Goal: Task Accomplishment & Management: Use online tool/utility

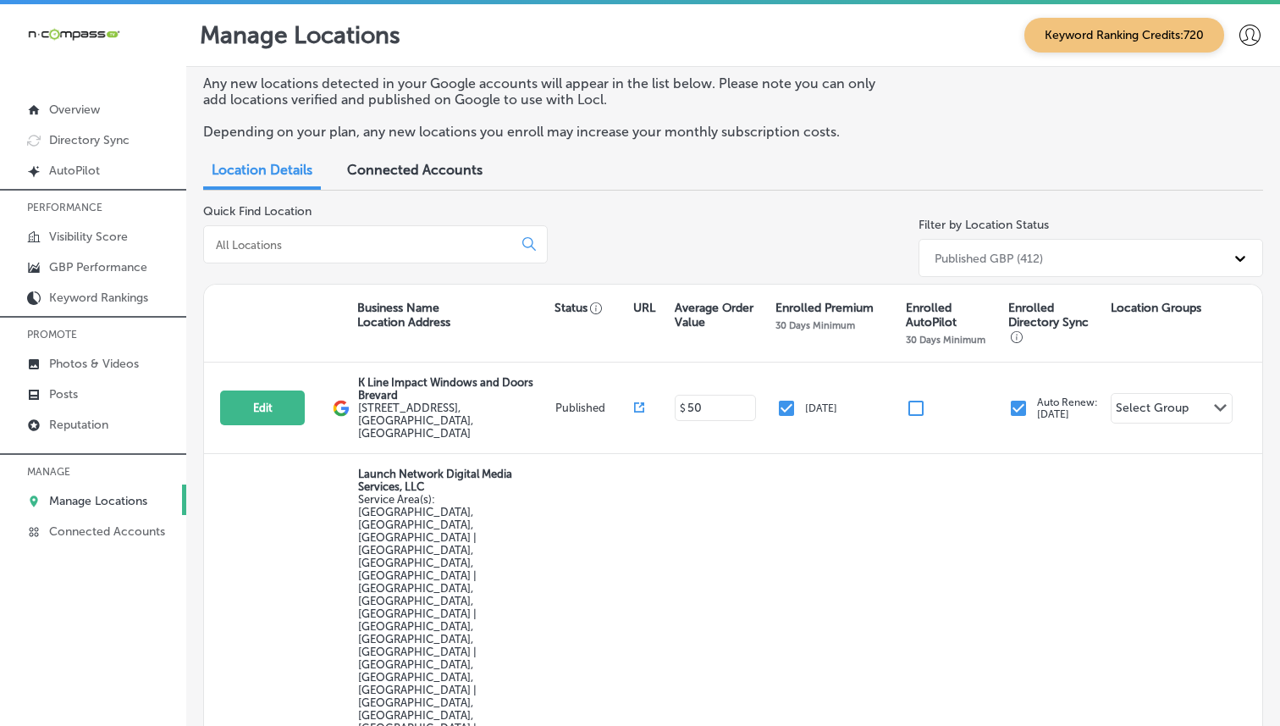
click at [357, 234] on div at bounding box center [375, 244] width 345 height 38
click at [348, 244] on input at bounding box center [361, 244] width 295 height 15
type input "e"
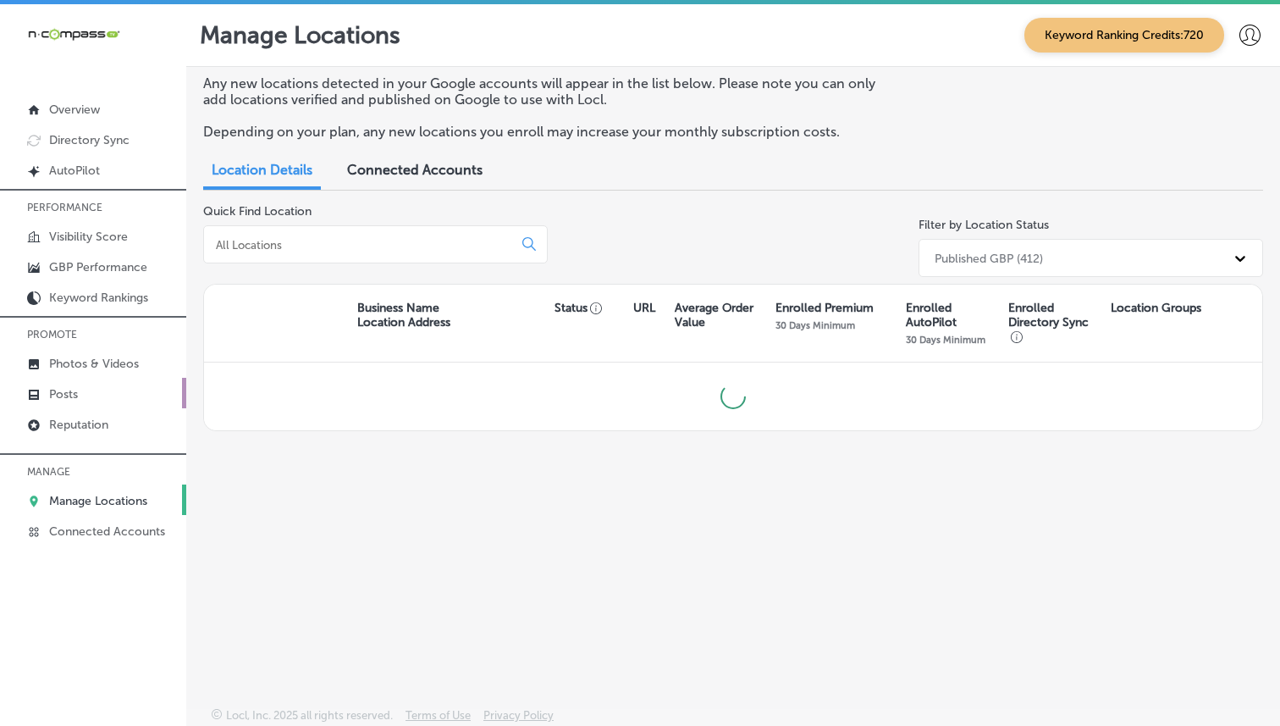
click at [97, 385] on link "Posts" at bounding box center [93, 393] width 186 height 30
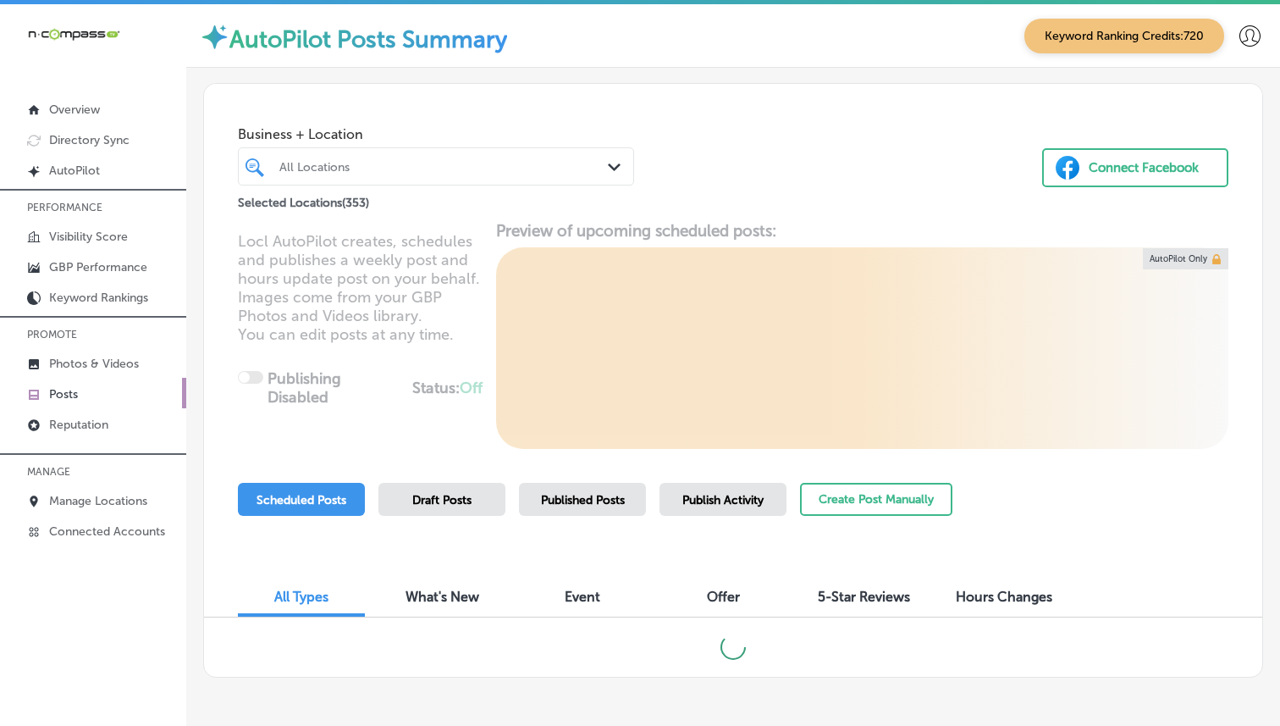
click at [457, 168] on div "All Locations" at bounding box center [444, 166] width 330 height 14
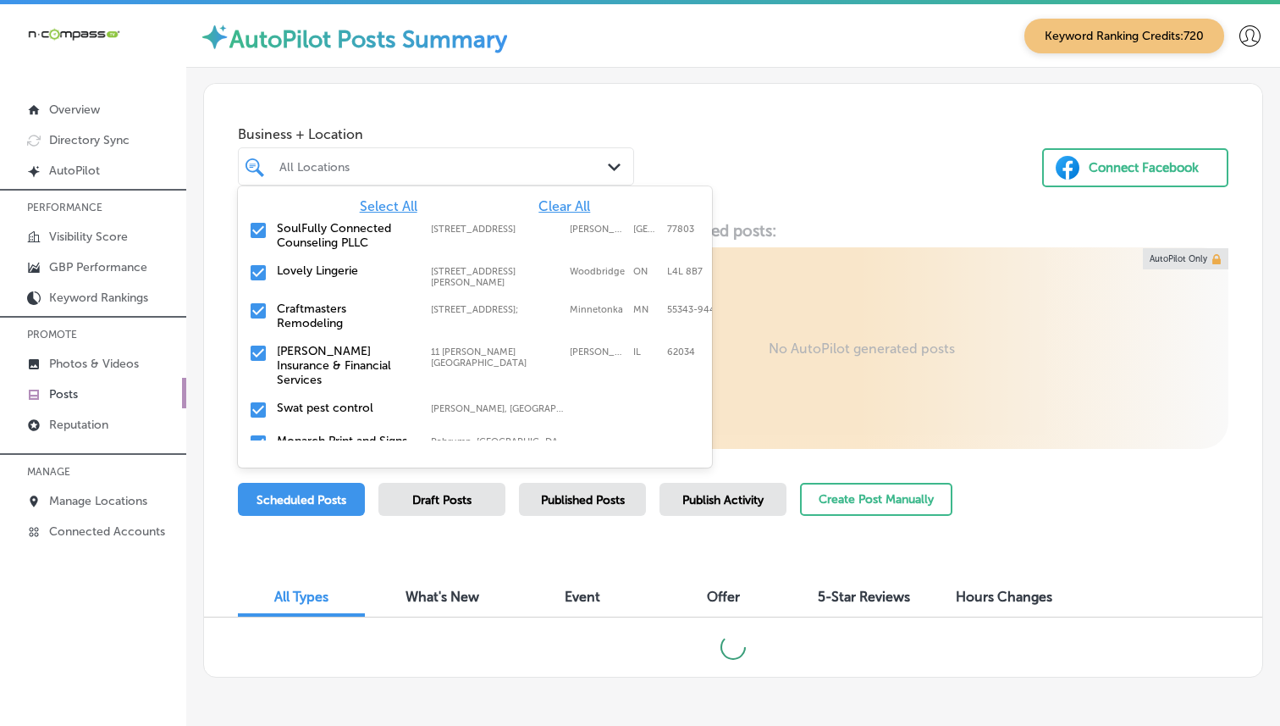
click at [550, 207] on span "Clear All" at bounding box center [564, 206] width 52 height 16
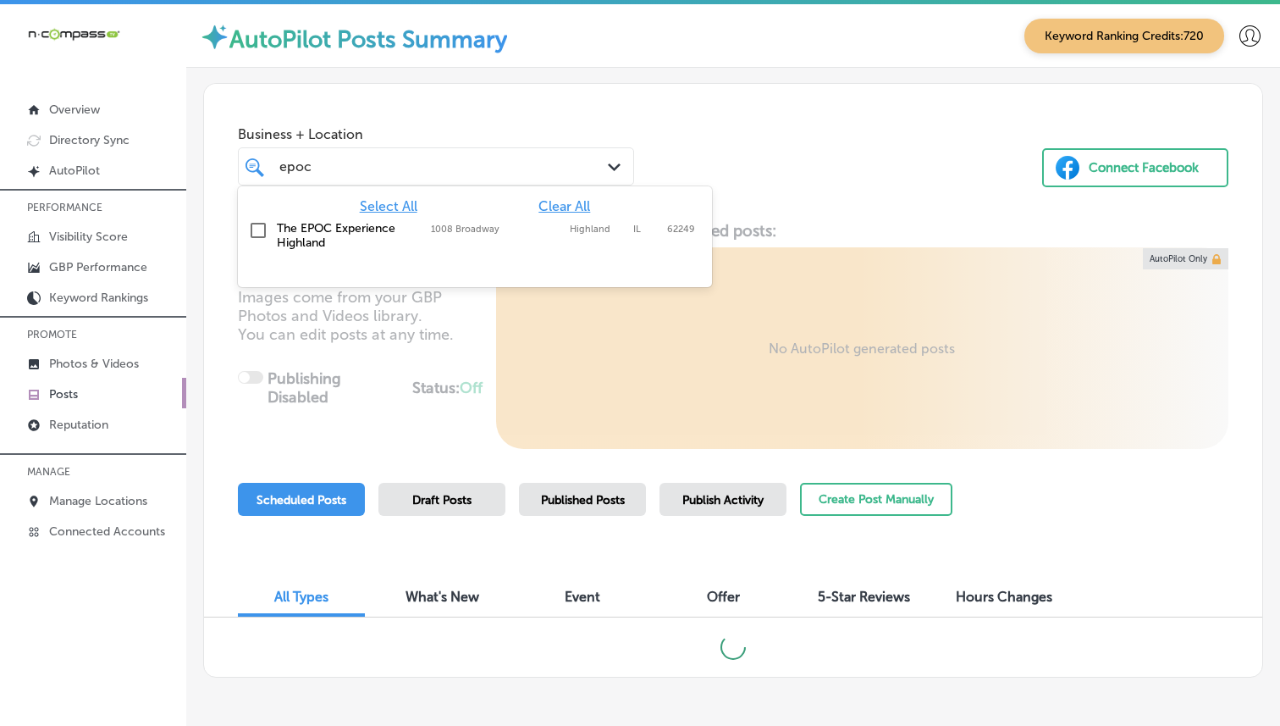
click at [521, 229] on label "1008 Broadway" at bounding box center [496, 228] width 130 height 11
type input "epoc"
click at [728, 144] on div "Business + Location option [STREET_ADDRESS]. option 1008 Broadway focused, 2 of…" at bounding box center [733, 148] width 1058 height 129
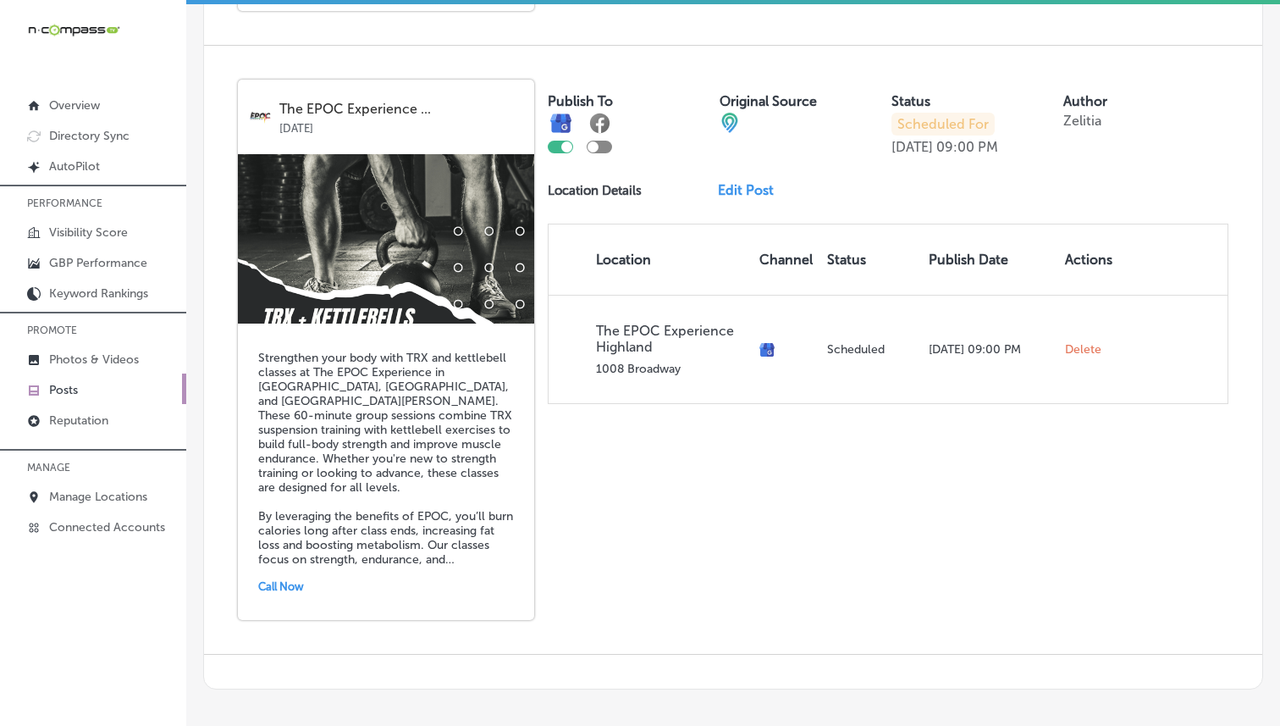
scroll to position [1781, 0]
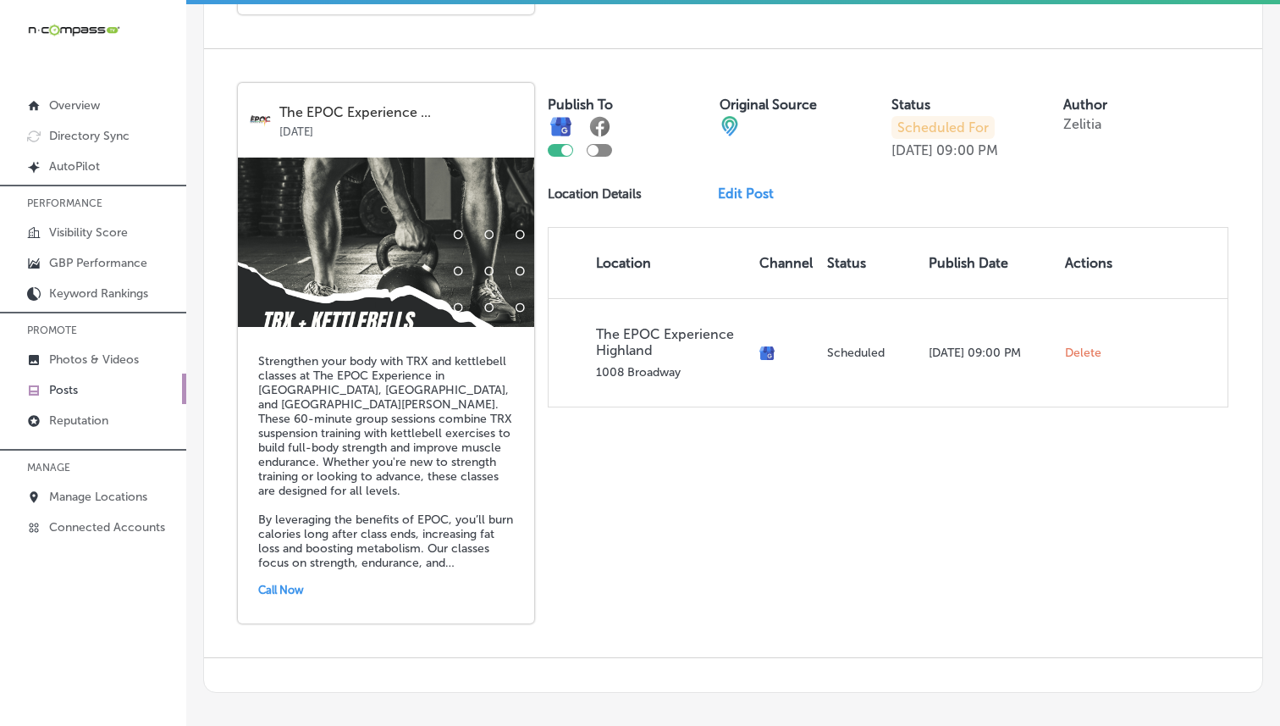
click at [748, 185] on link "Edit Post" at bounding box center [752, 193] width 69 height 16
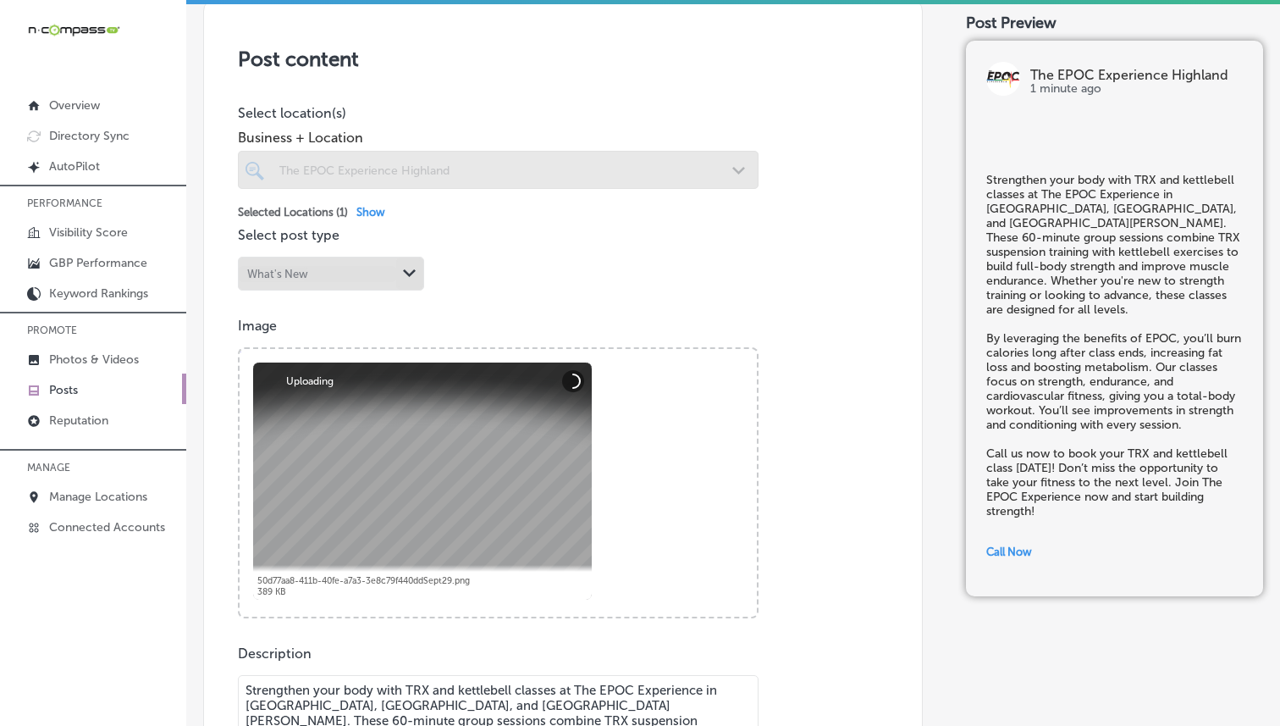
scroll to position [334, 0]
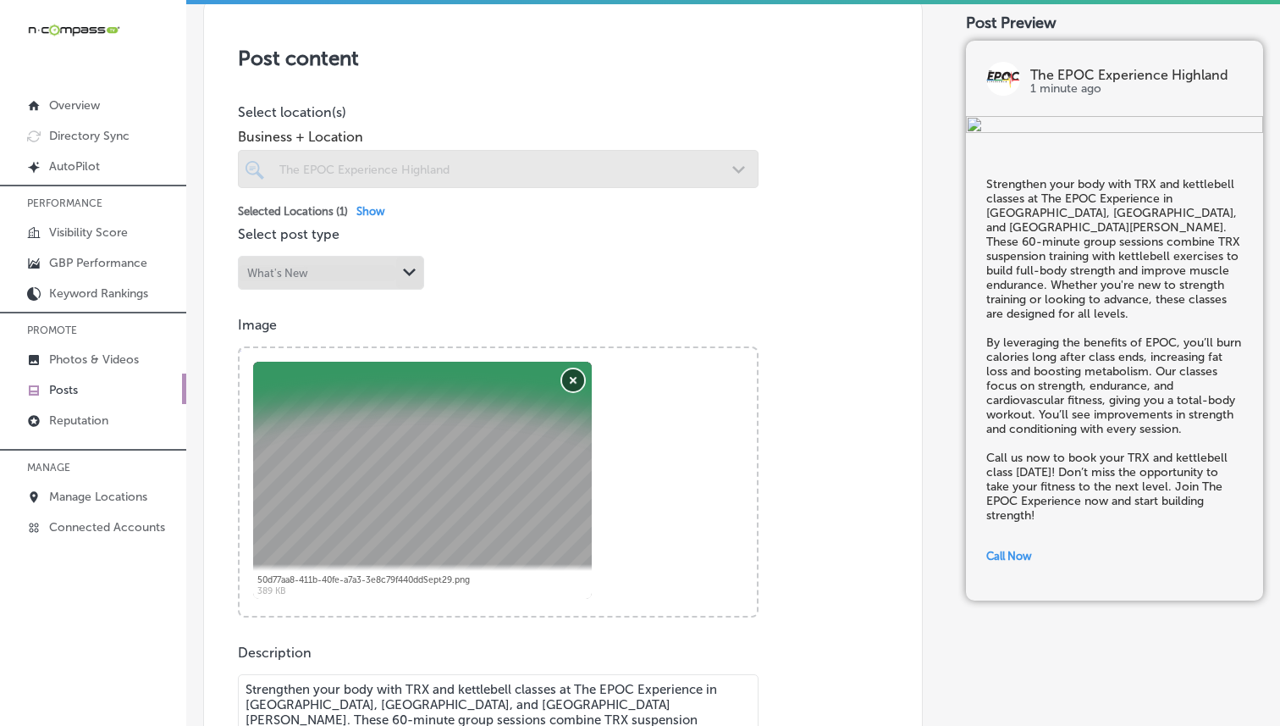
click at [571, 379] on button "Remove" at bounding box center [573, 380] width 22 height 22
checkbox input "true"
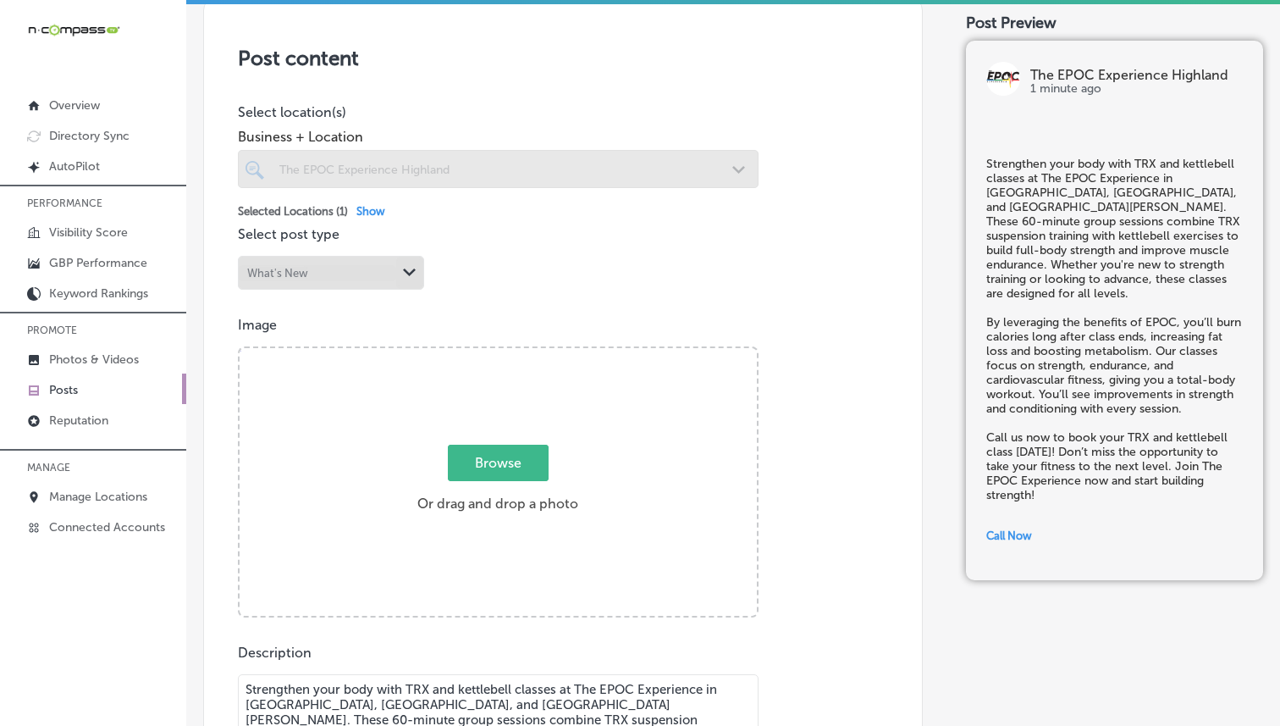
click at [489, 461] on span "Browse" at bounding box center [498, 462] width 101 height 36
click at [489, 353] on input "Browse Or drag and drop a photo" at bounding box center [498, 350] width 517 height 5
type input "C:\fakepath\[DATE].png"
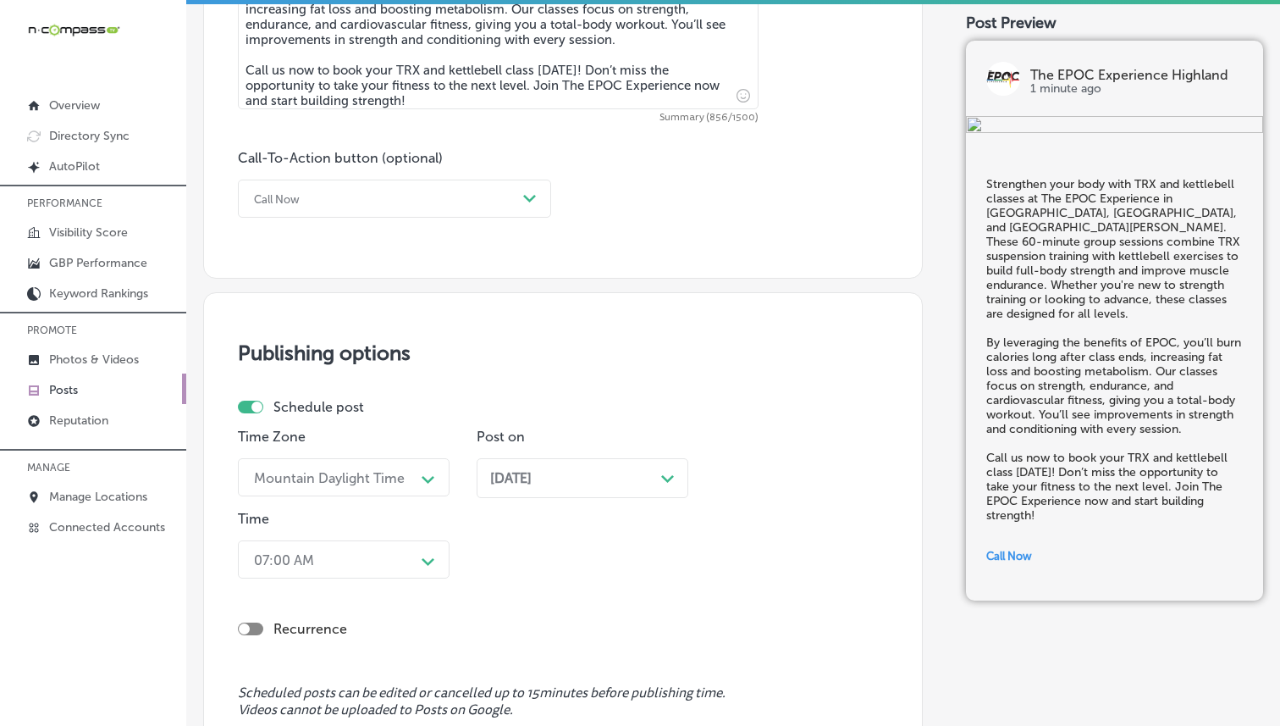
scroll to position [1386, 0]
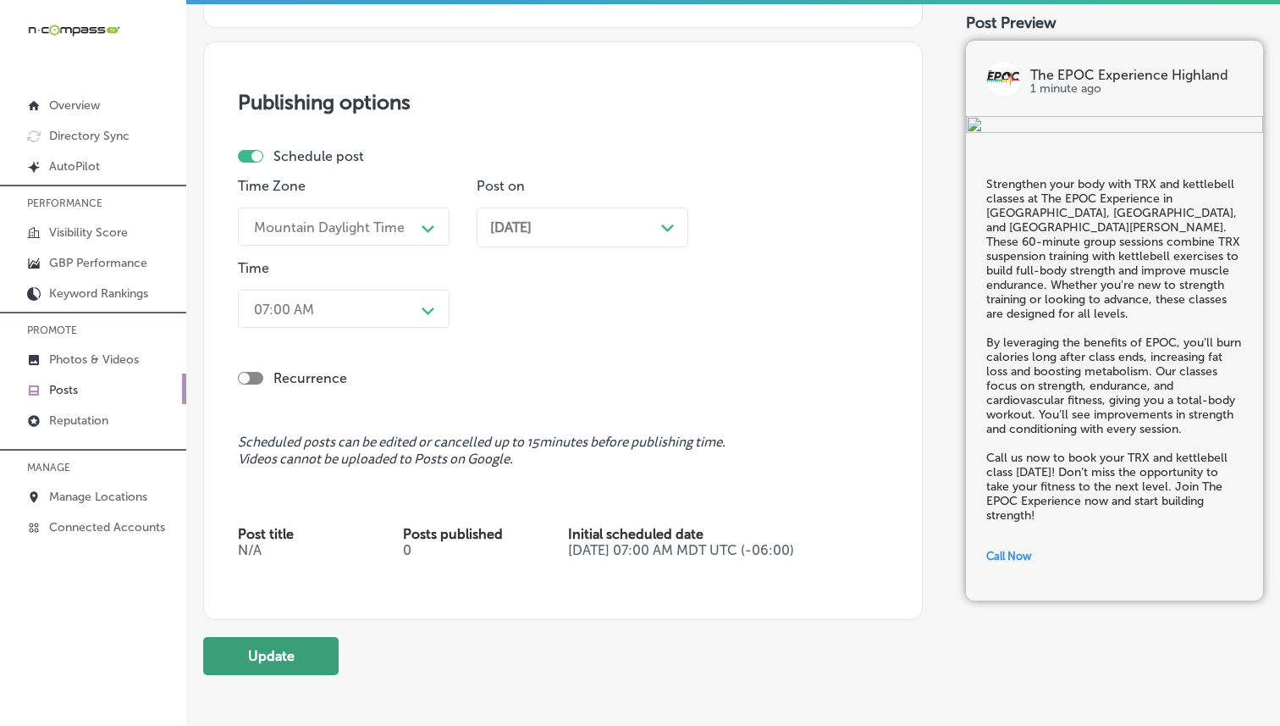
click at [275, 657] on button "Update" at bounding box center [270, 656] width 135 height 38
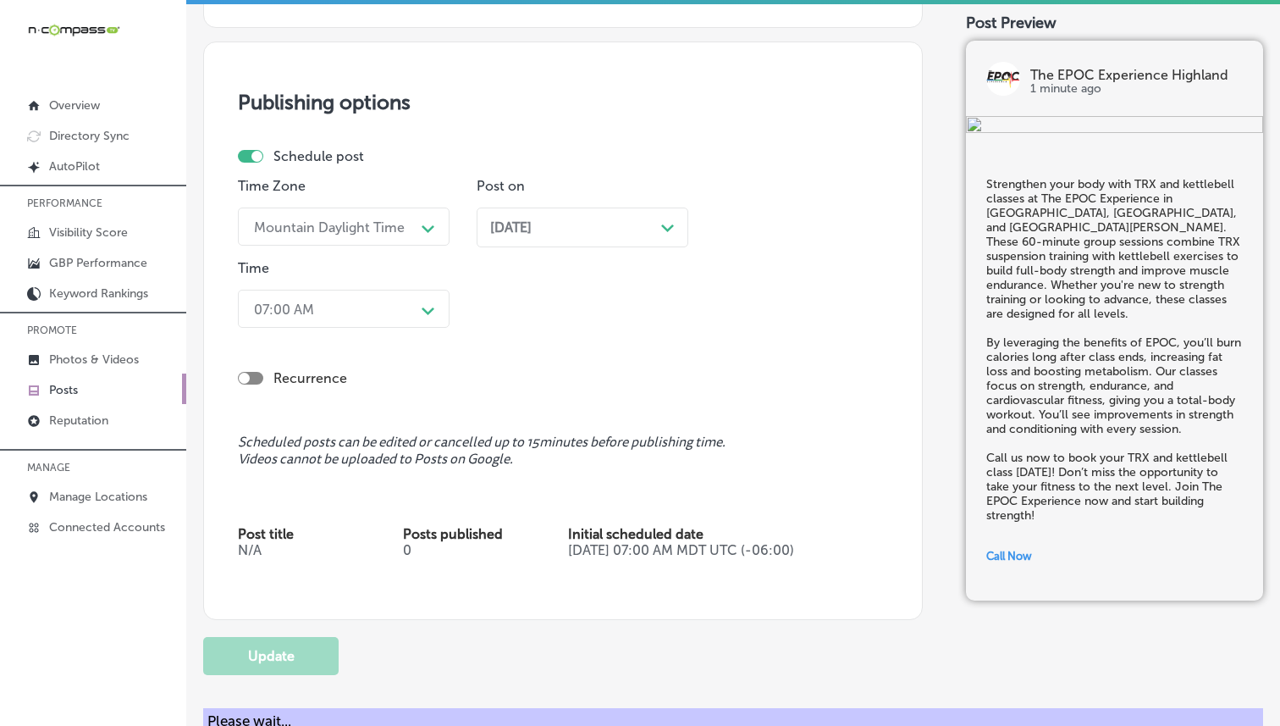
checkbox input "true"
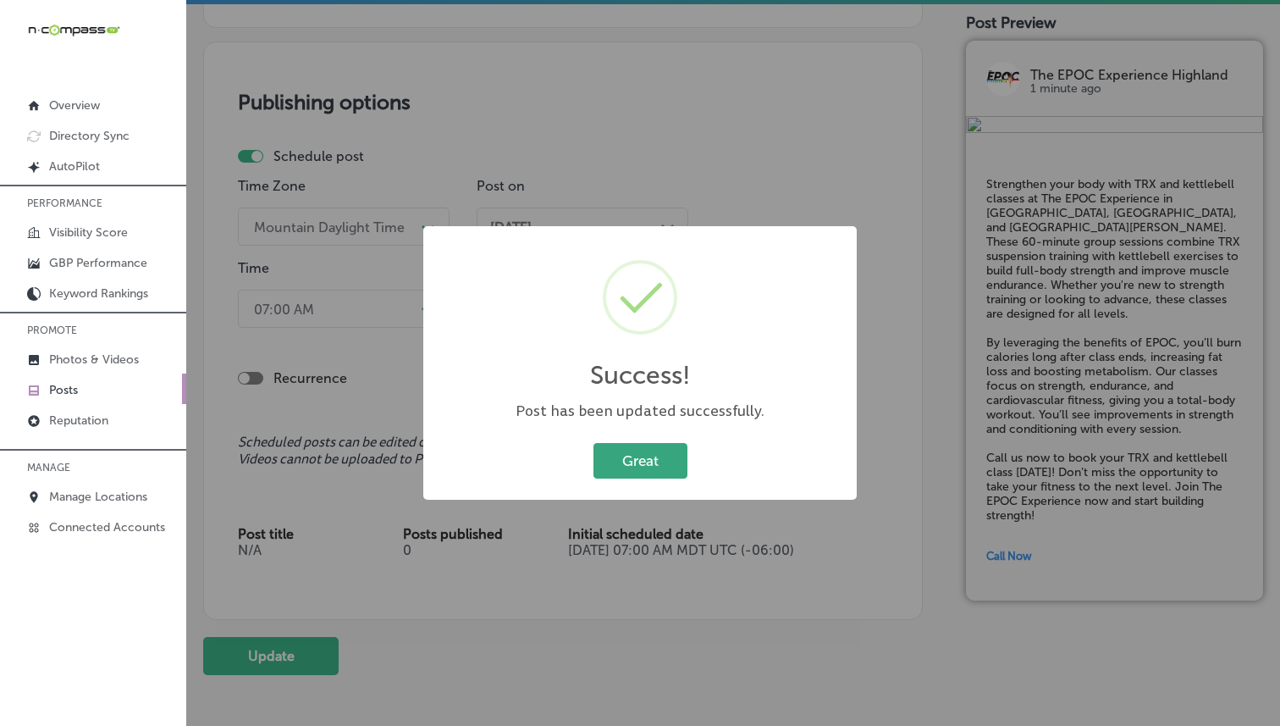
click at [599, 466] on button "Great" at bounding box center [640, 460] width 94 height 35
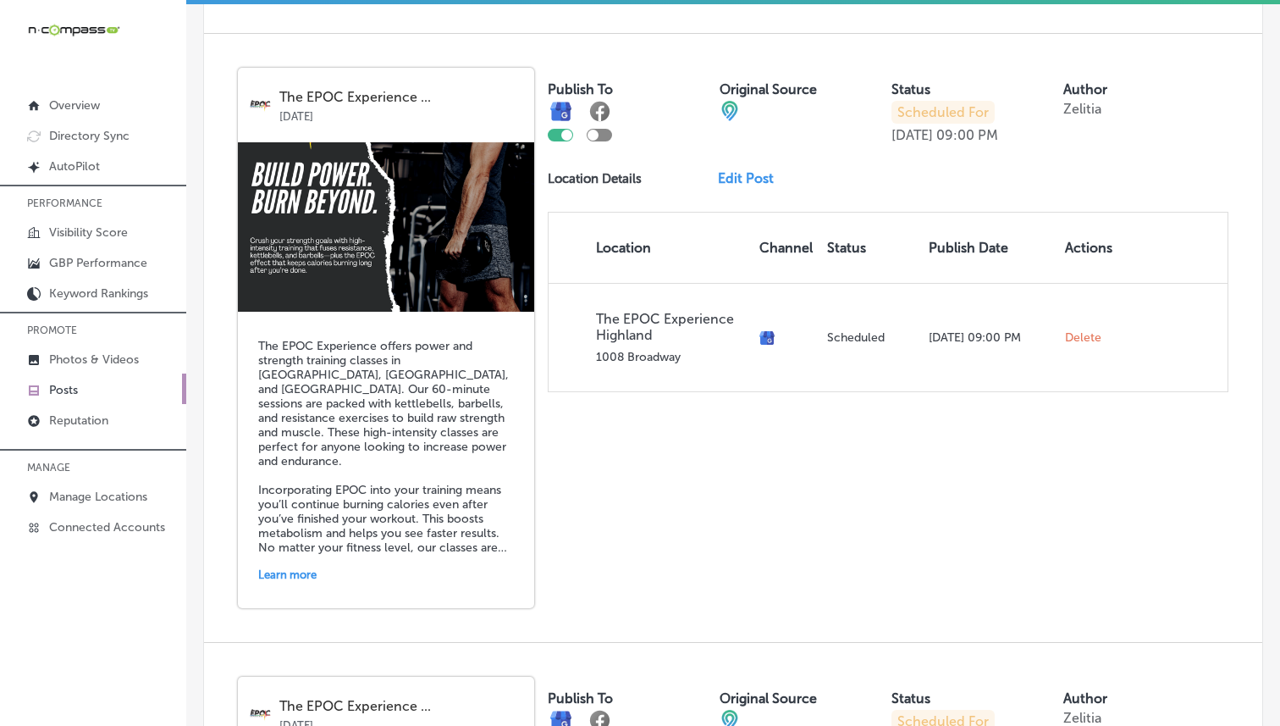
scroll to position [1171, 0]
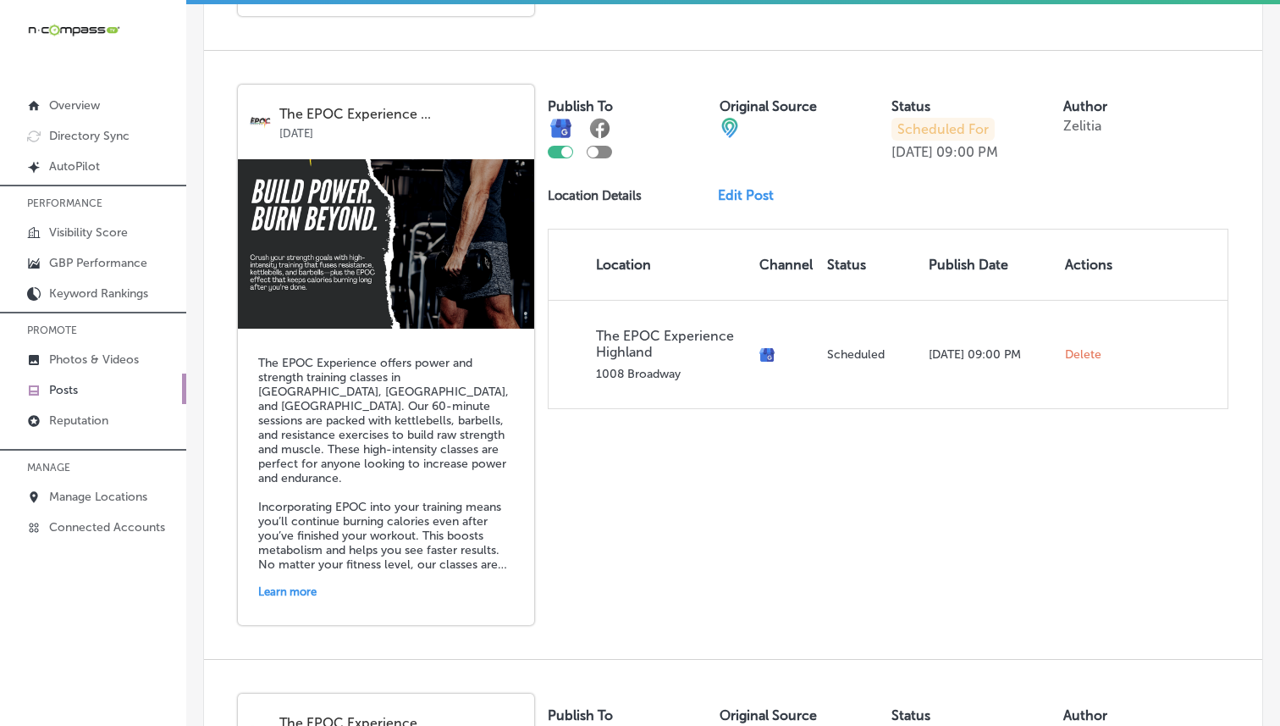
click at [747, 187] on link "Edit Post" at bounding box center [752, 195] width 69 height 16
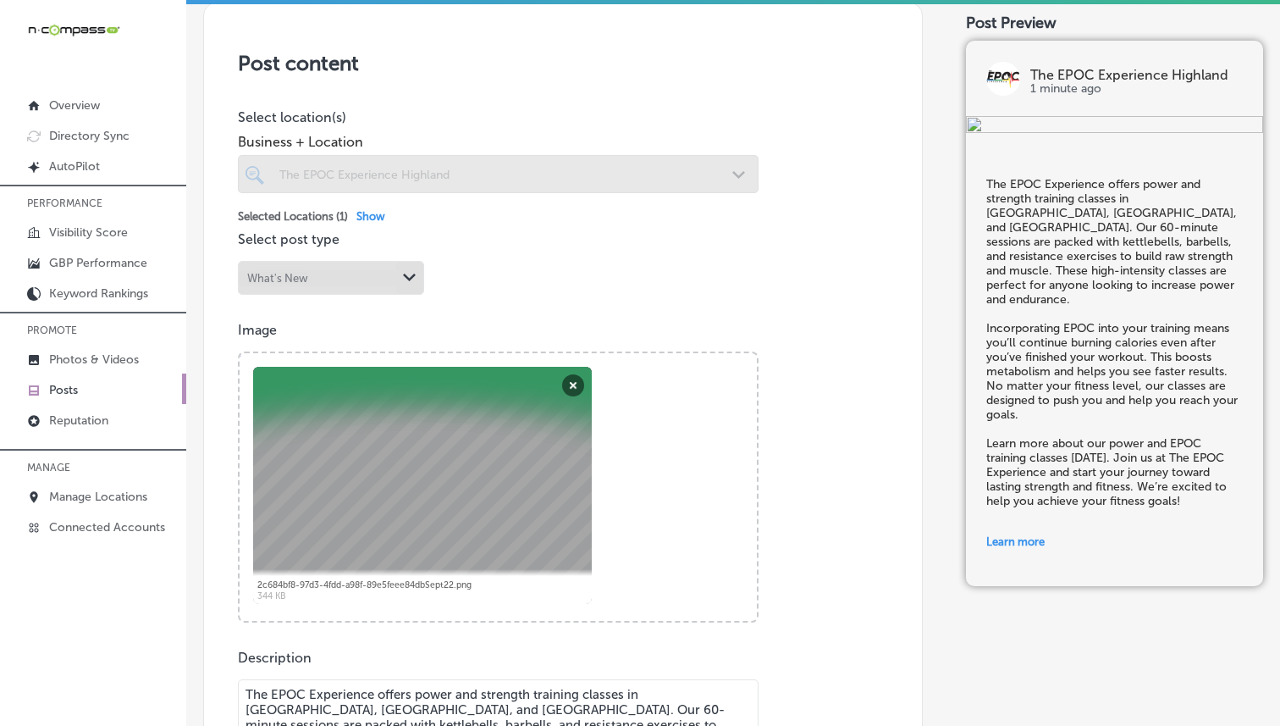
scroll to position [312, 0]
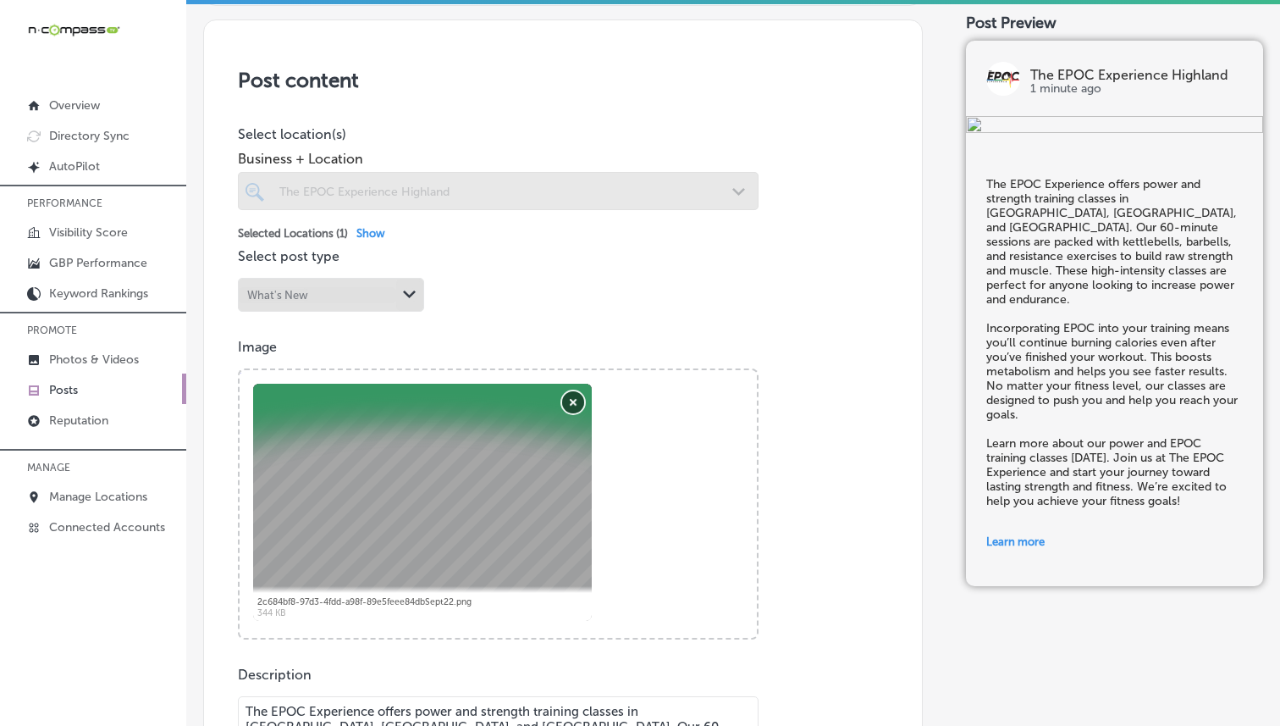
click at [573, 402] on button "Remove" at bounding box center [573, 402] width 22 height 22
checkbox input "true"
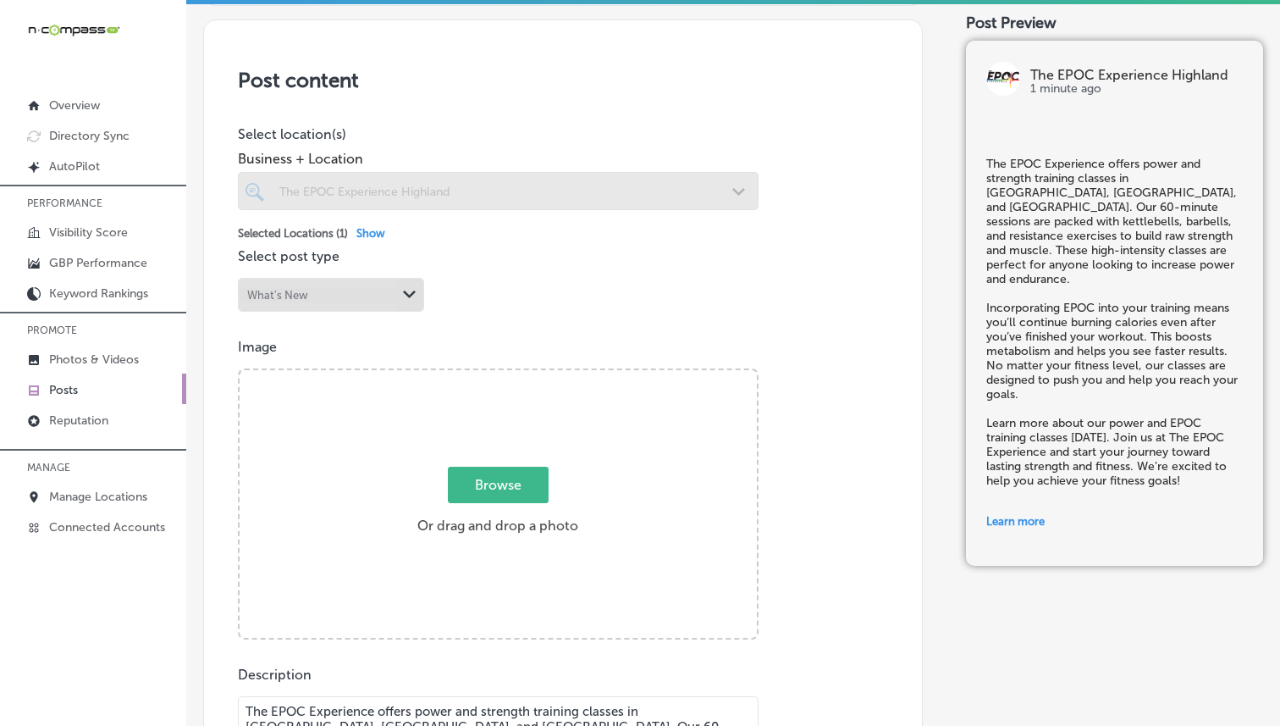
click at [467, 493] on span "Browse" at bounding box center [498, 484] width 101 height 36
click at [467, 375] on input "Browse Or drag and drop a photo" at bounding box center [498, 372] width 517 height 5
type input "C:\fakepath\[DATE].png"
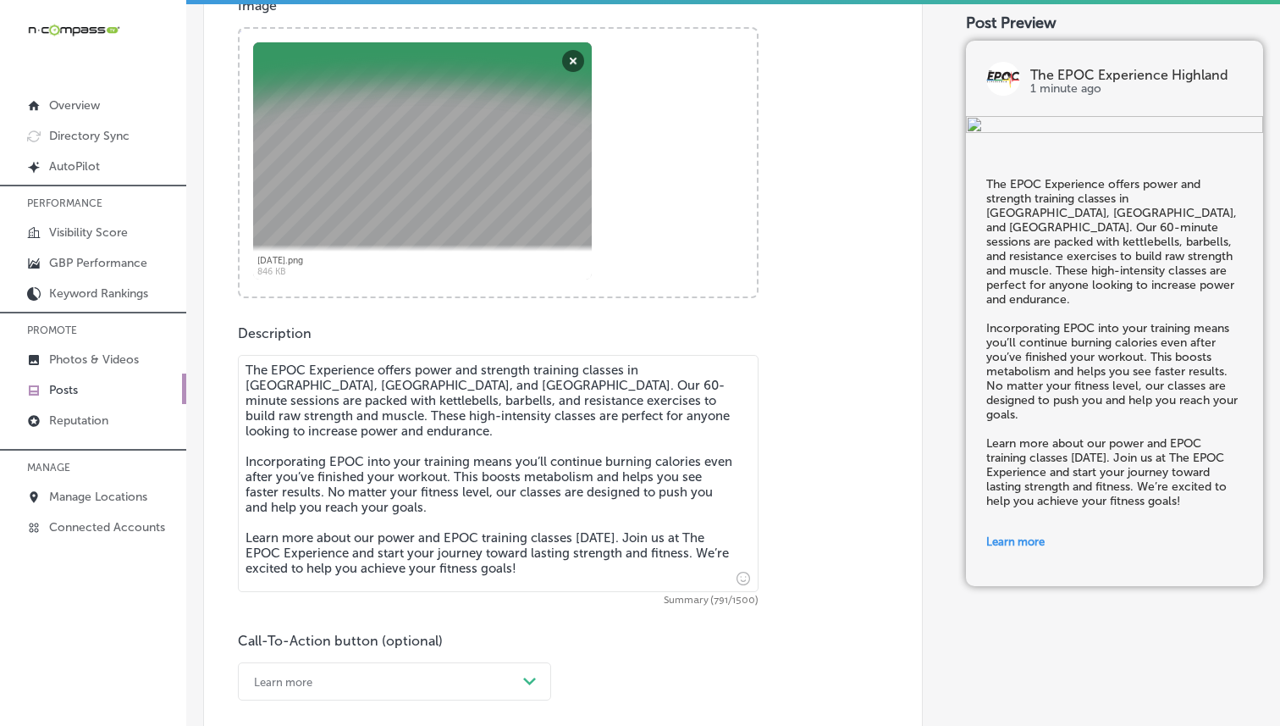
scroll to position [588, 0]
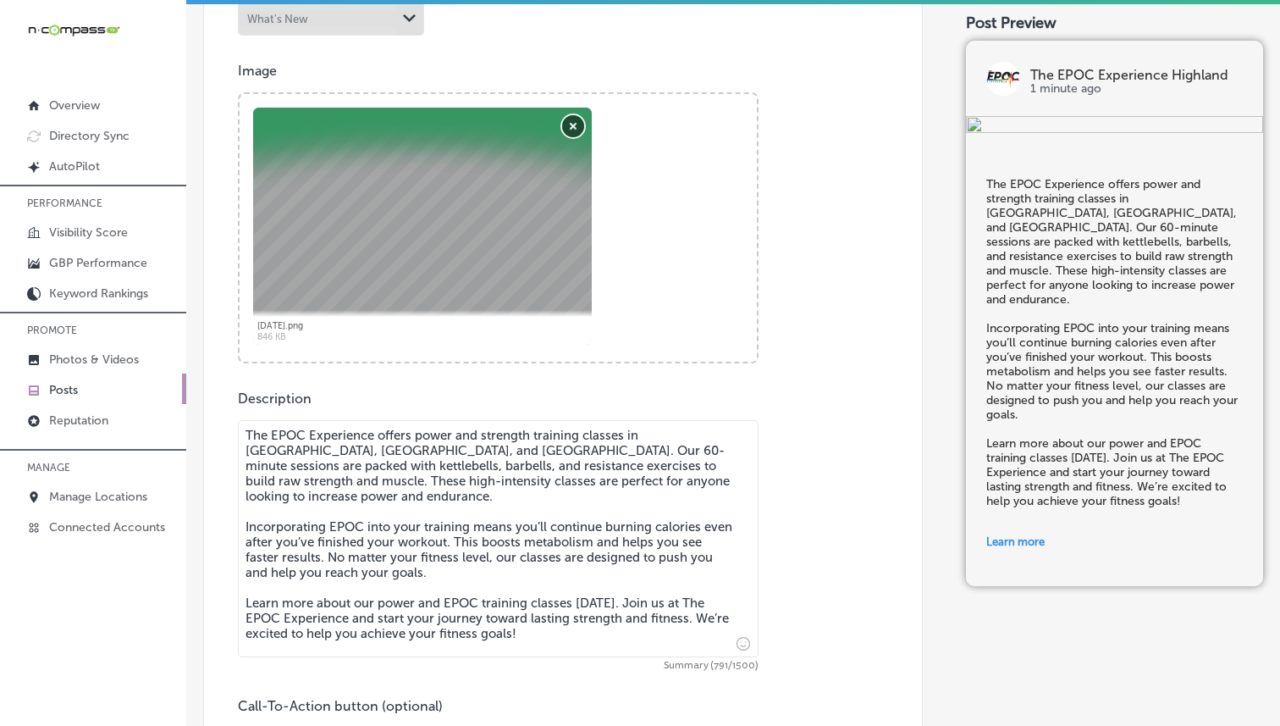
click at [568, 126] on button "Remove" at bounding box center [573, 126] width 22 height 22
checkbox input "true"
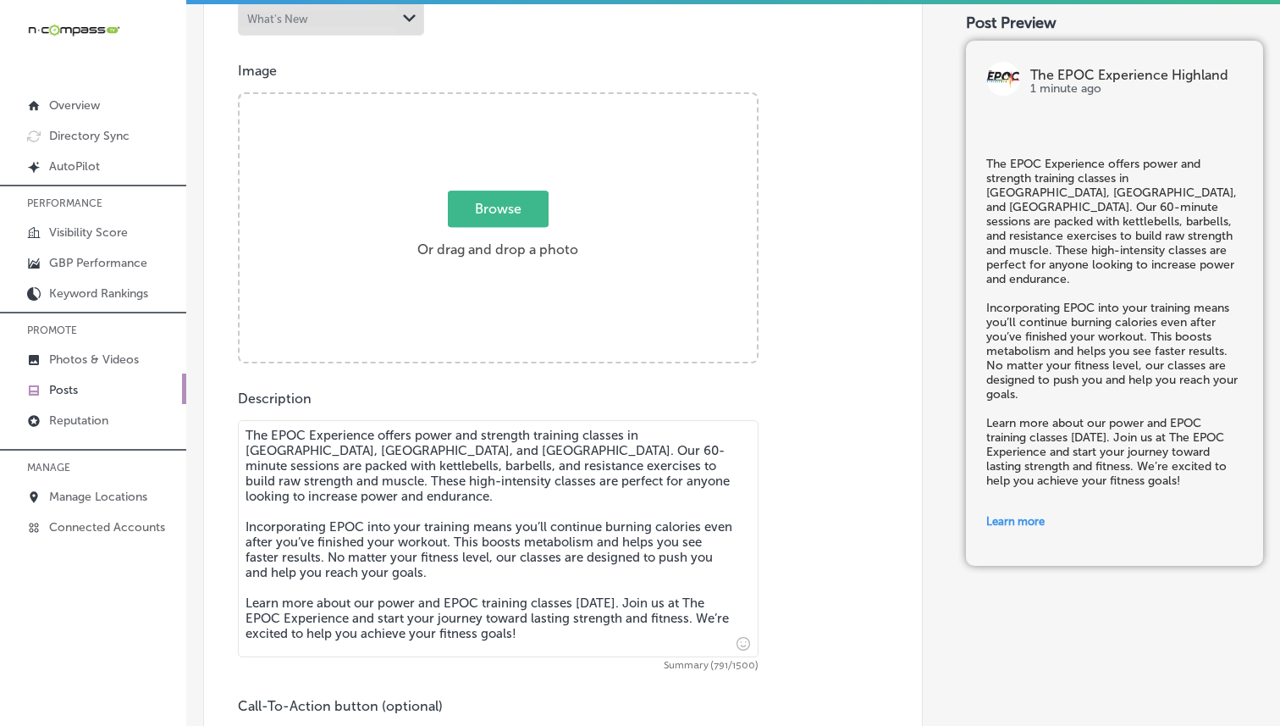
click at [483, 194] on span "Browse" at bounding box center [498, 208] width 101 height 36
click at [483, 99] on input "Browse Or drag and drop a photo" at bounding box center [498, 96] width 517 height 5
type input "C:\fakepath\[DATE].png"
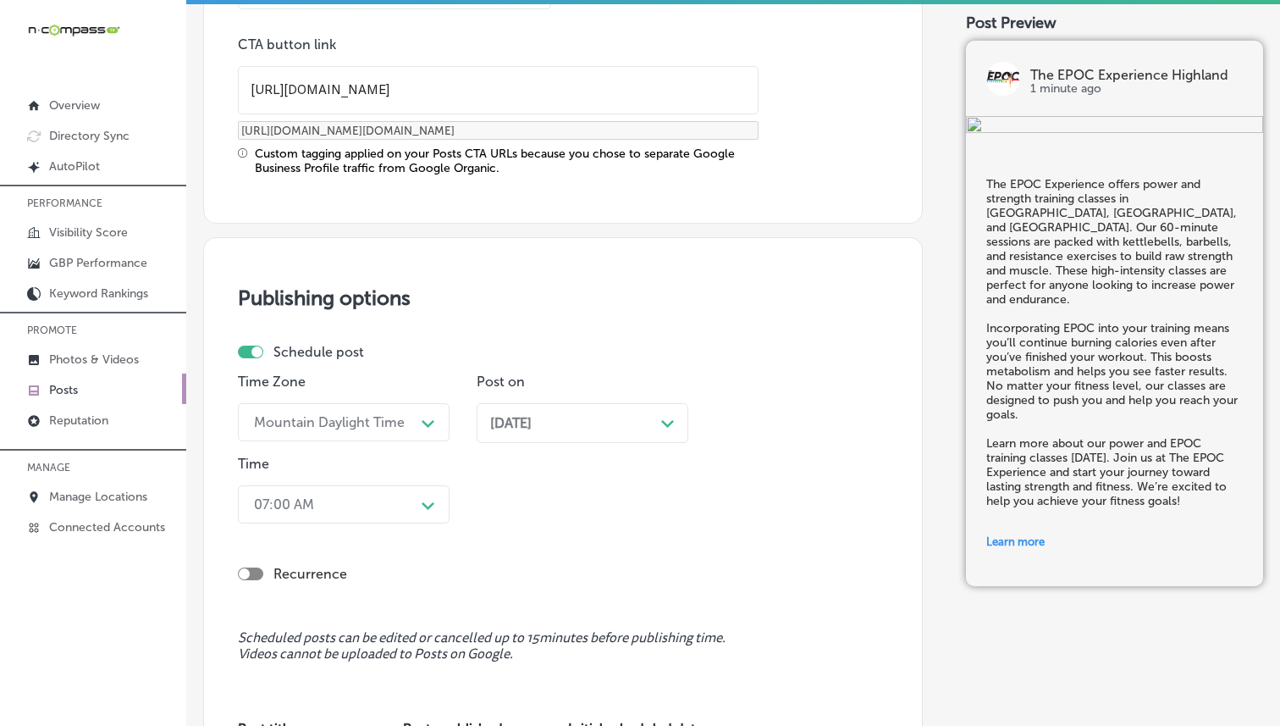
scroll to position [1630, 0]
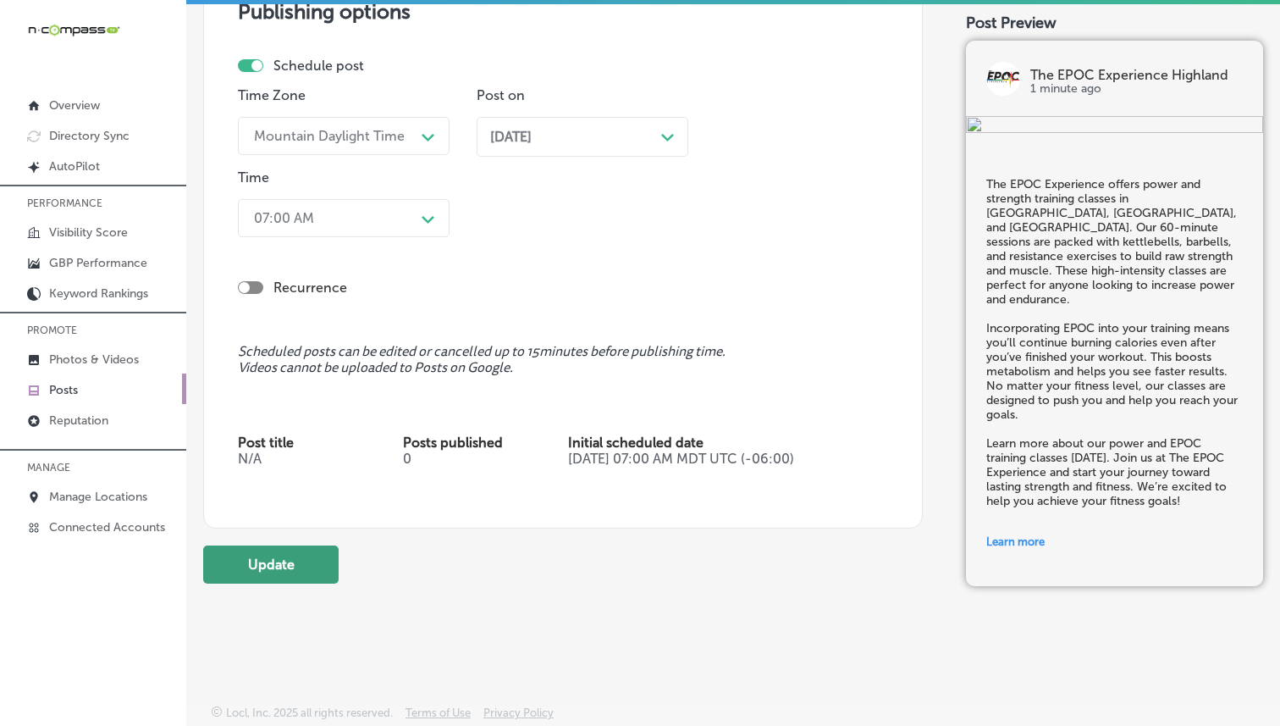
click at [301, 574] on button "Update" at bounding box center [270, 564] width 135 height 38
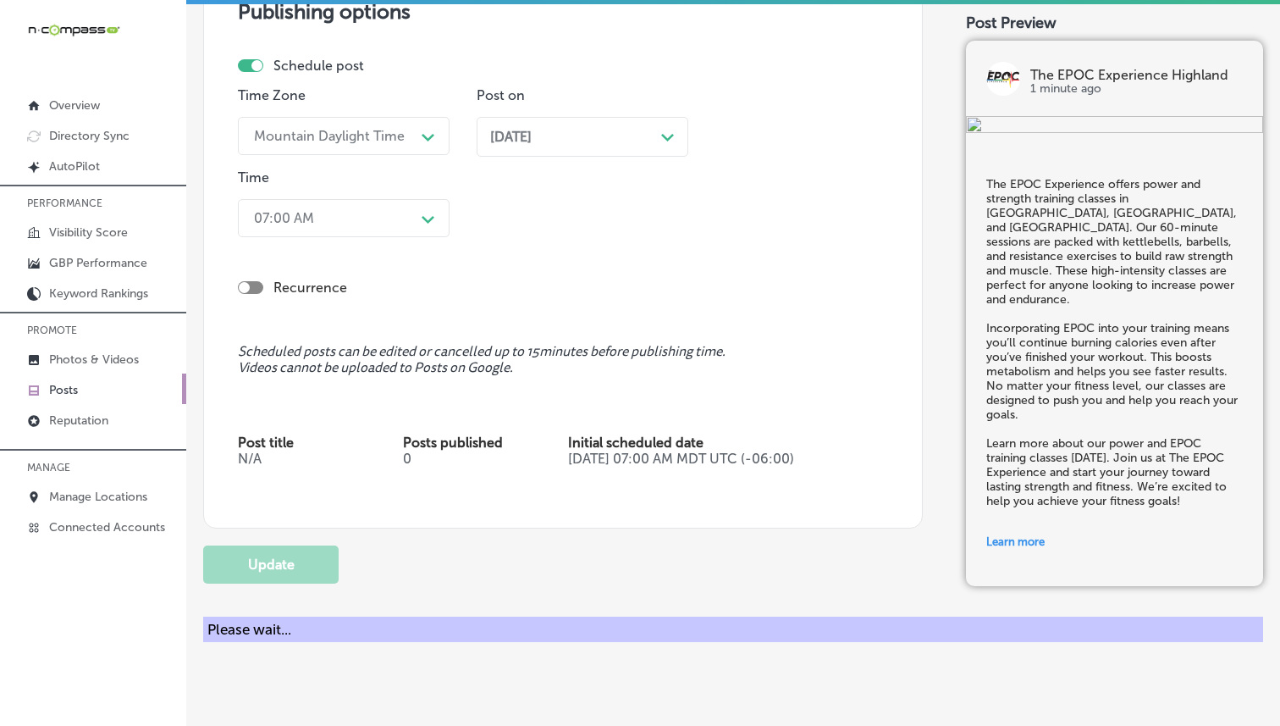
checkbox input "true"
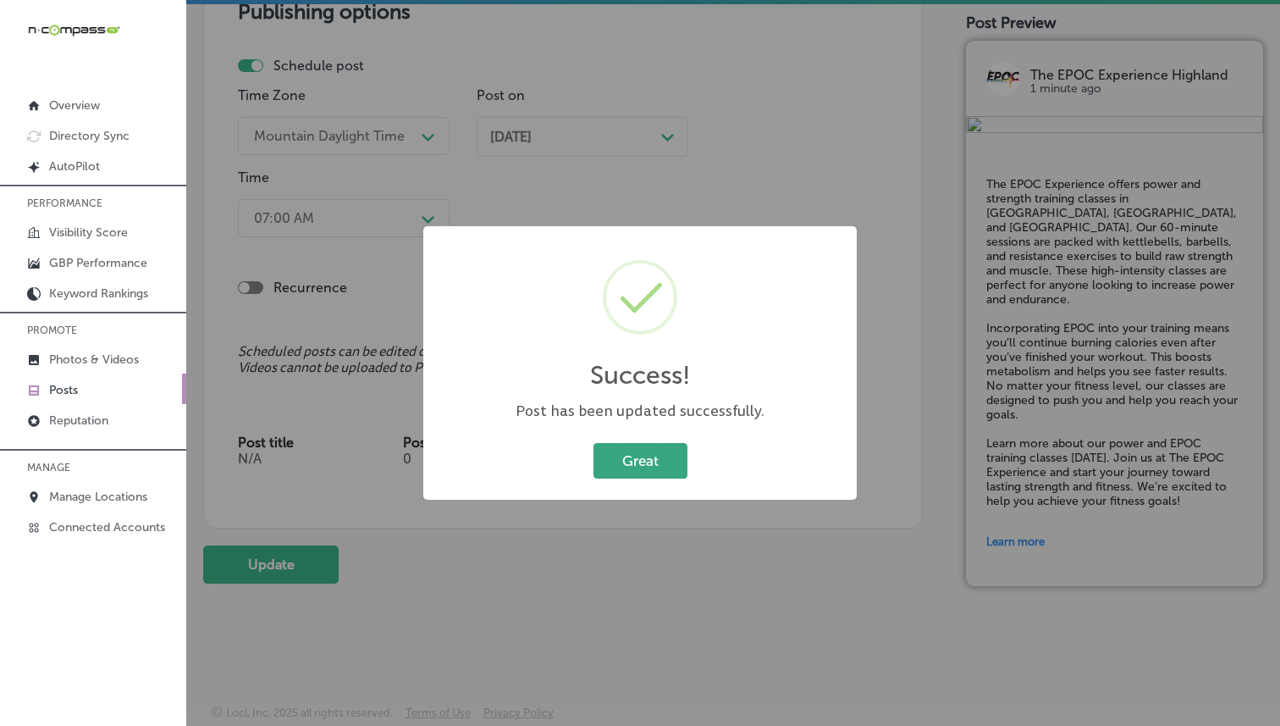
click at [620, 445] on button "Great" at bounding box center [640, 460] width 94 height 35
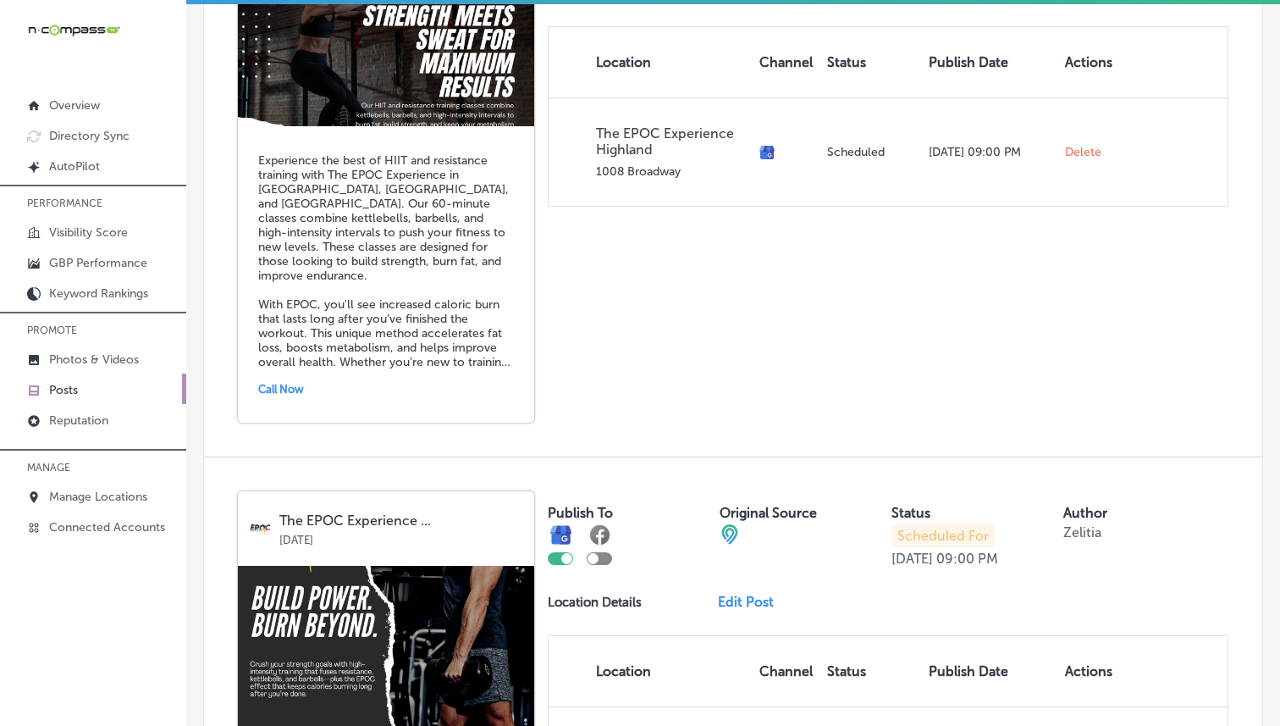
scroll to position [550, 0]
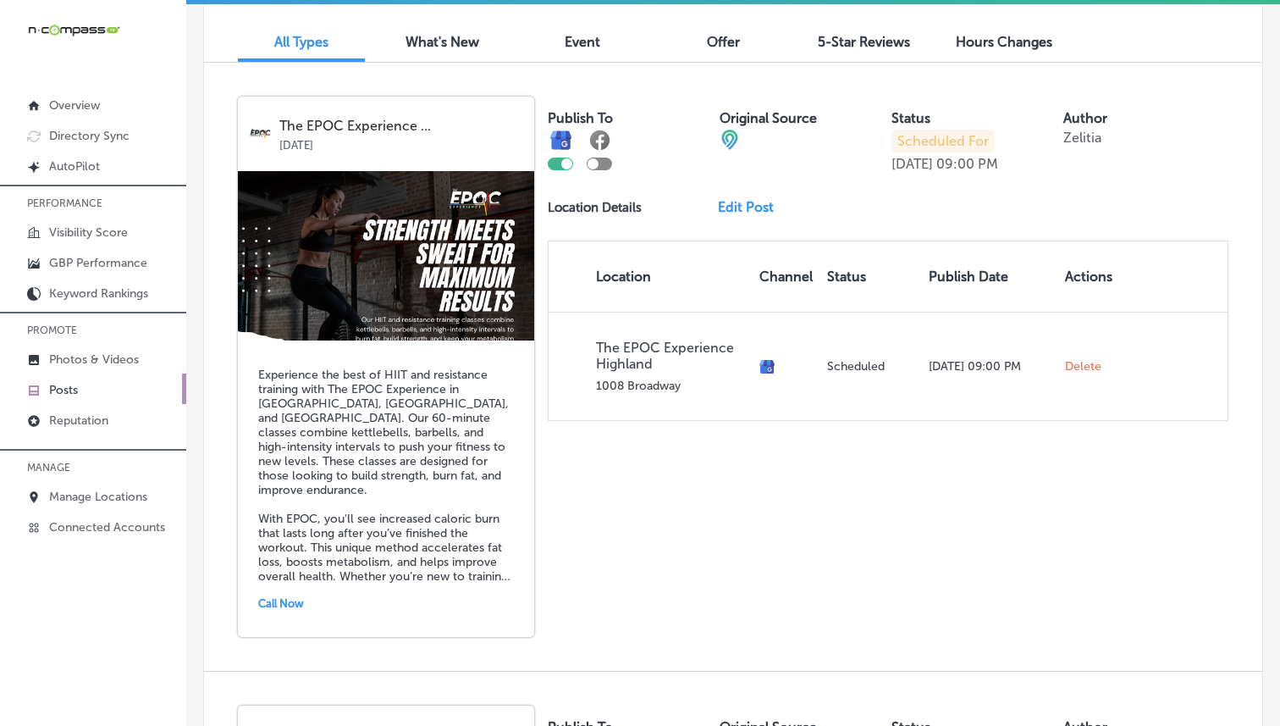
click at [741, 200] on link "Edit Post" at bounding box center [752, 207] width 69 height 16
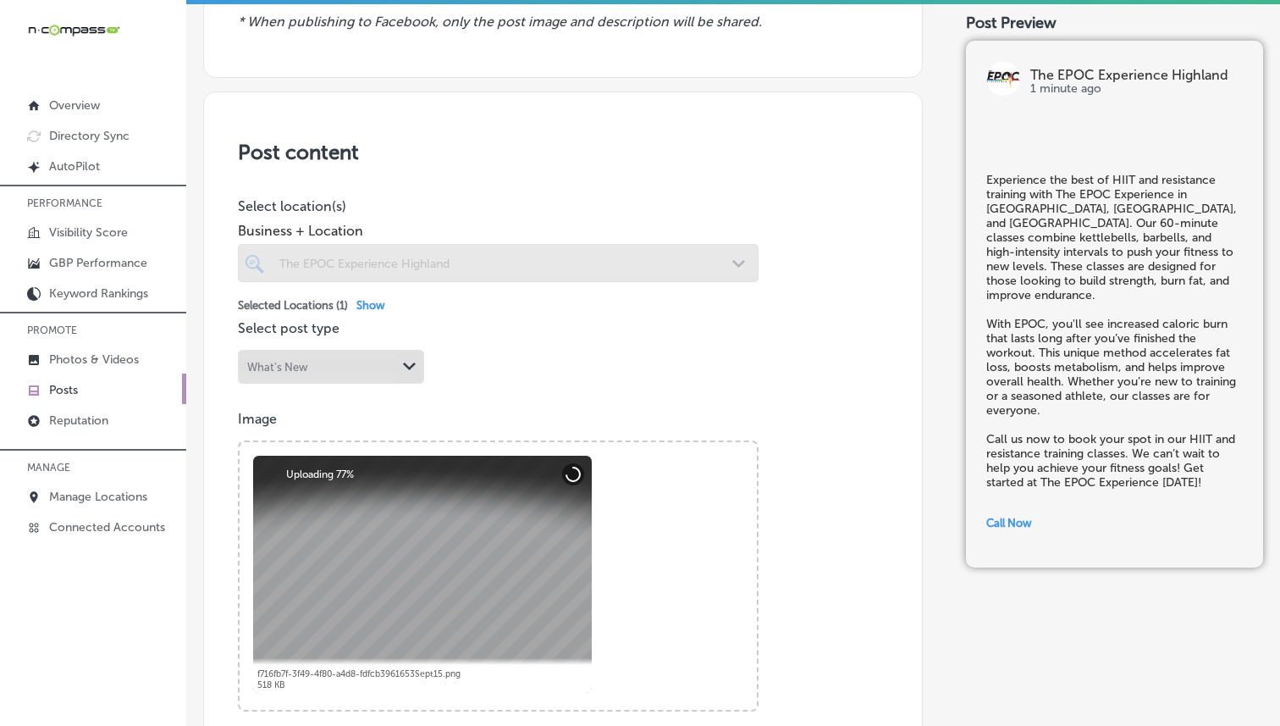
scroll to position [345, 0]
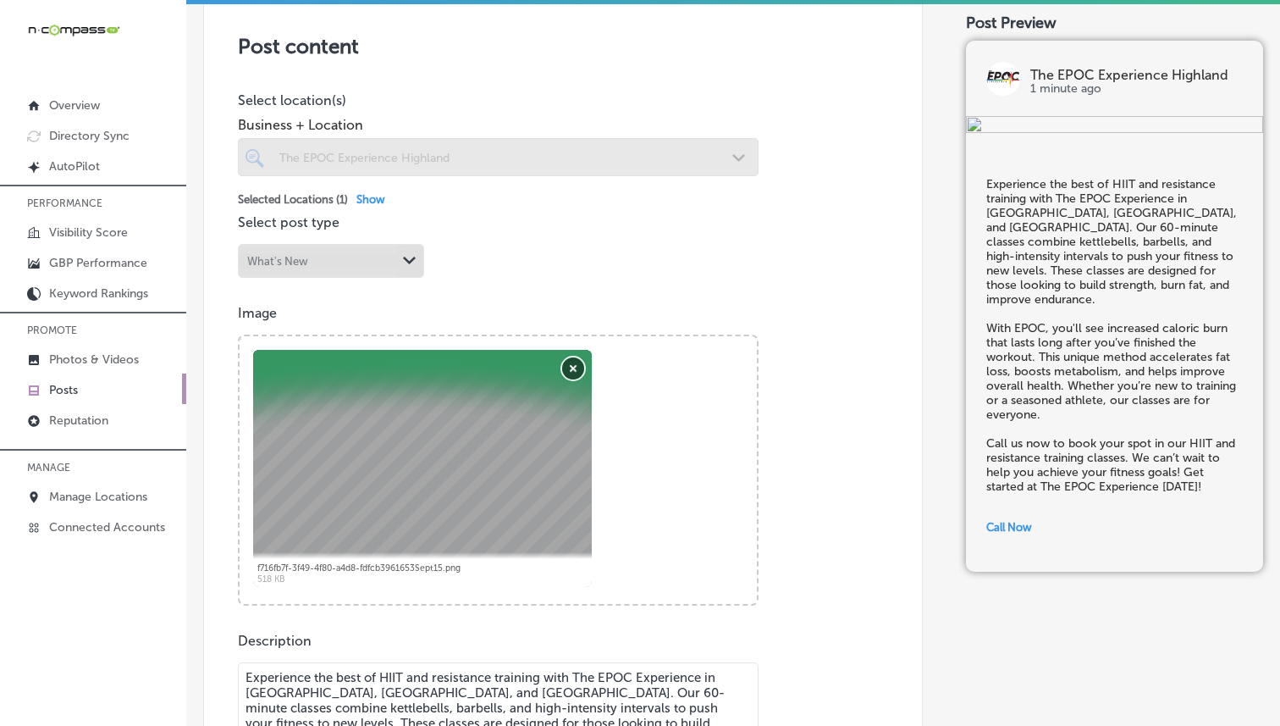
click at [576, 367] on button "Remove" at bounding box center [573, 368] width 22 height 22
checkbox input "true"
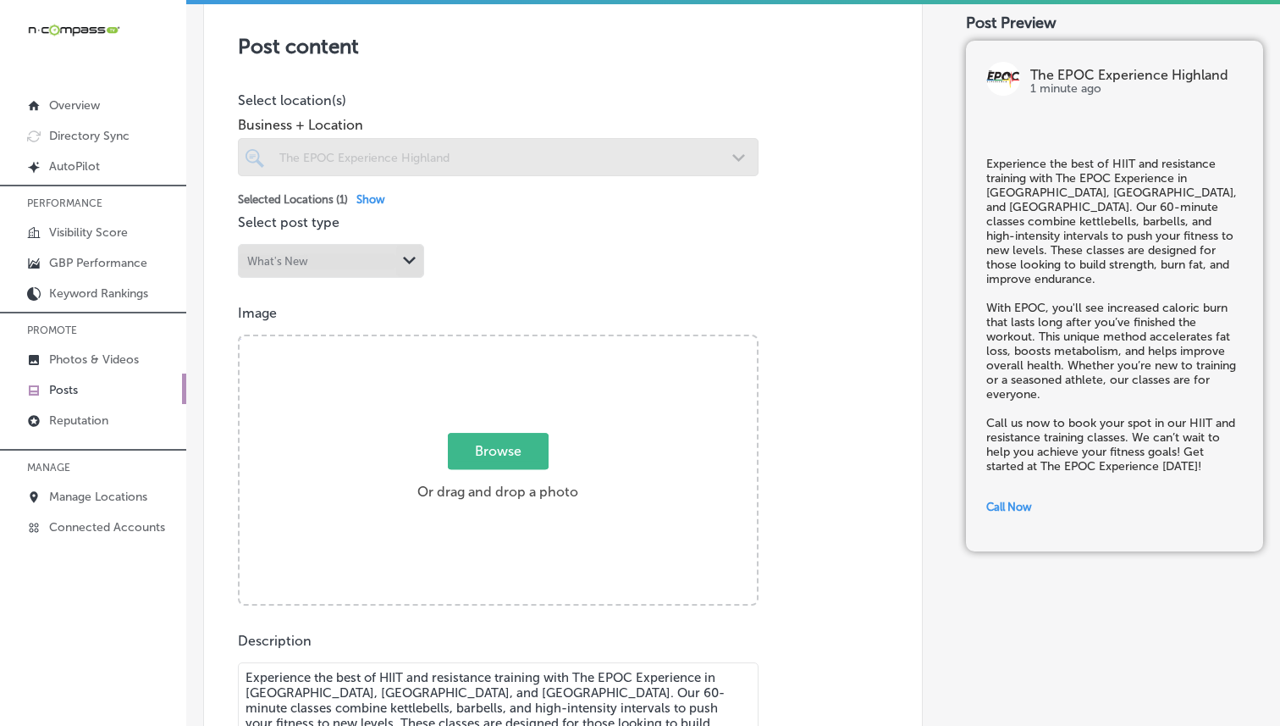
click at [476, 477] on label "Browse Or drag and drop a photo" at bounding box center [498, 471] width 174 height 74
click at [476, 341] on input "Browse Or drag and drop a photo" at bounding box center [498, 338] width 517 height 5
type input "C:\fakepath\[DATE].png"
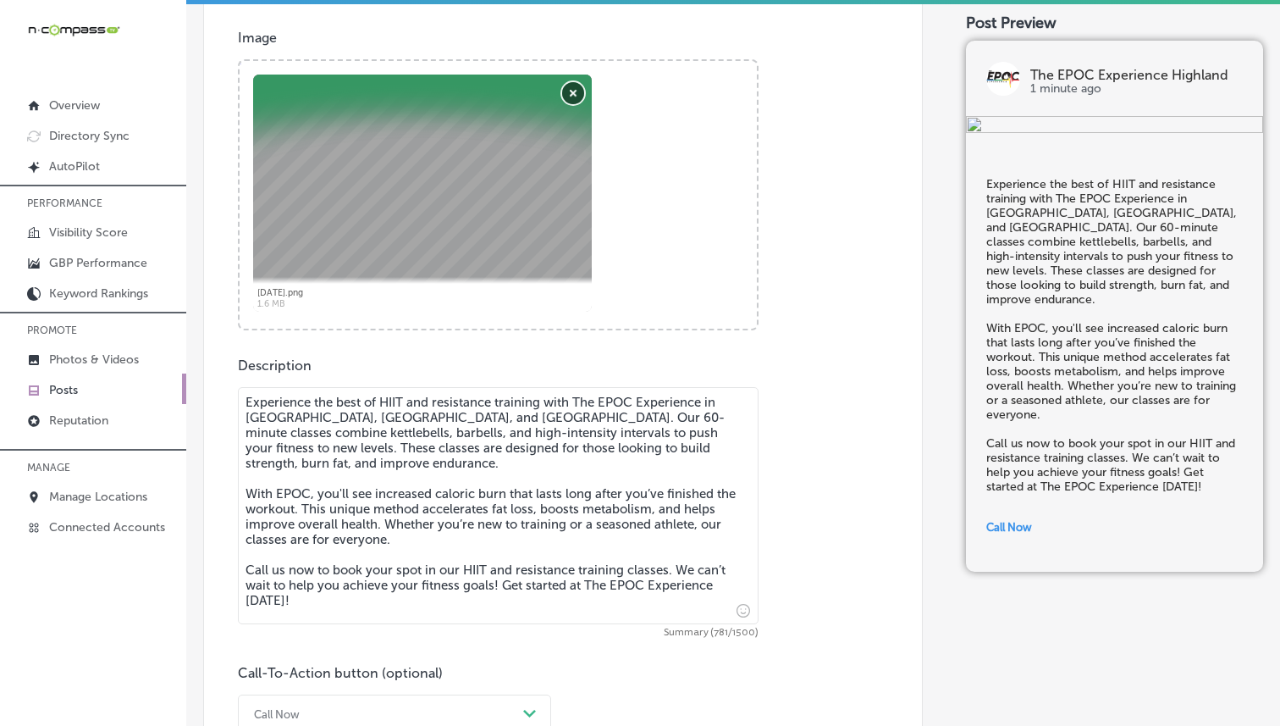
scroll to position [575, 0]
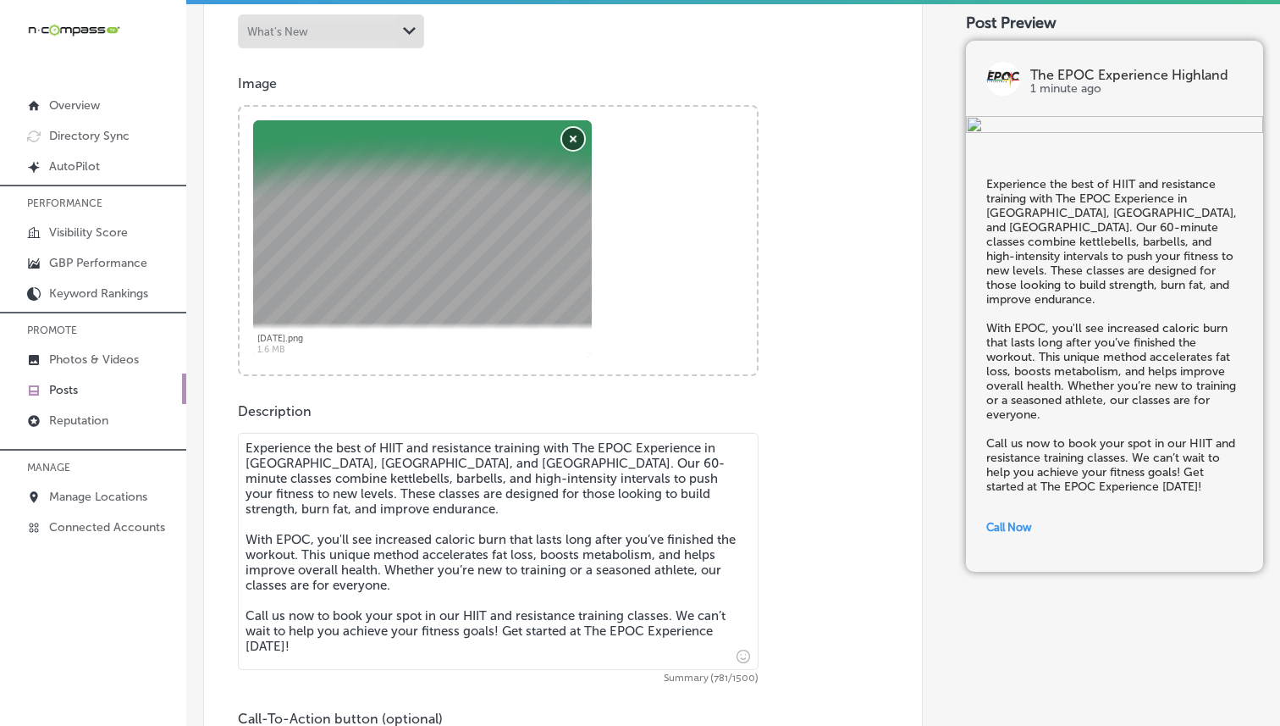
click at [578, 135] on button "Remove" at bounding box center [573, 139] width 22 height 22
checkbox input "true"
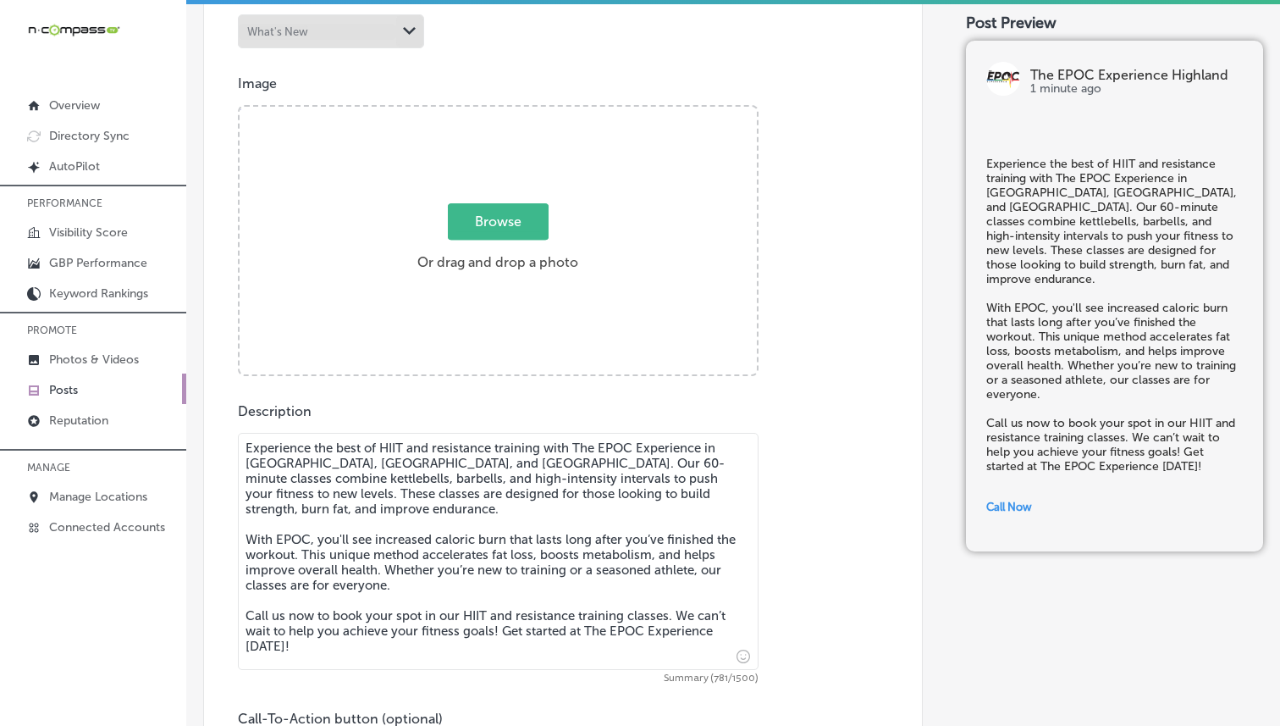
click at [483, 219] on span "Browse" at bounding box center [498, 221] width 101 height 36
click at [483, 112] on input "Browse Or drag and drop a photo" at bounding box center [498, 109] width 517 height 5
type input "C:\fakepath\[DATE].png"
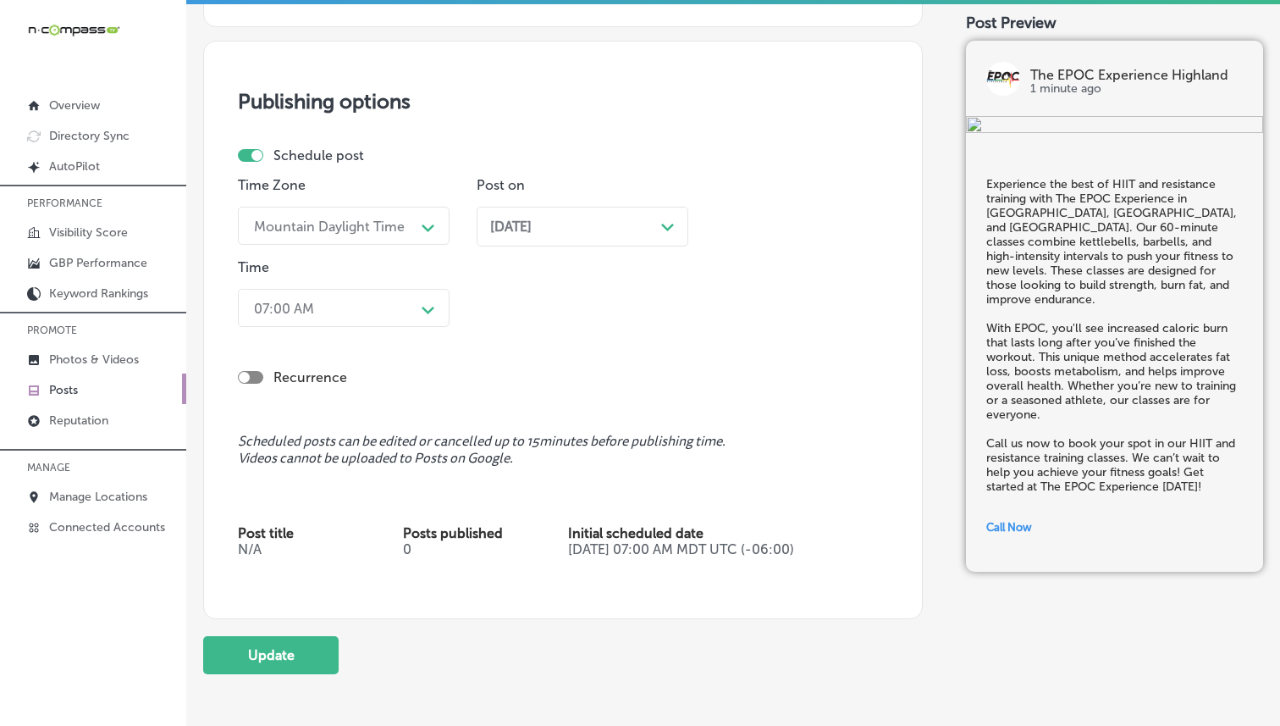
scroll to position [1477, 0]
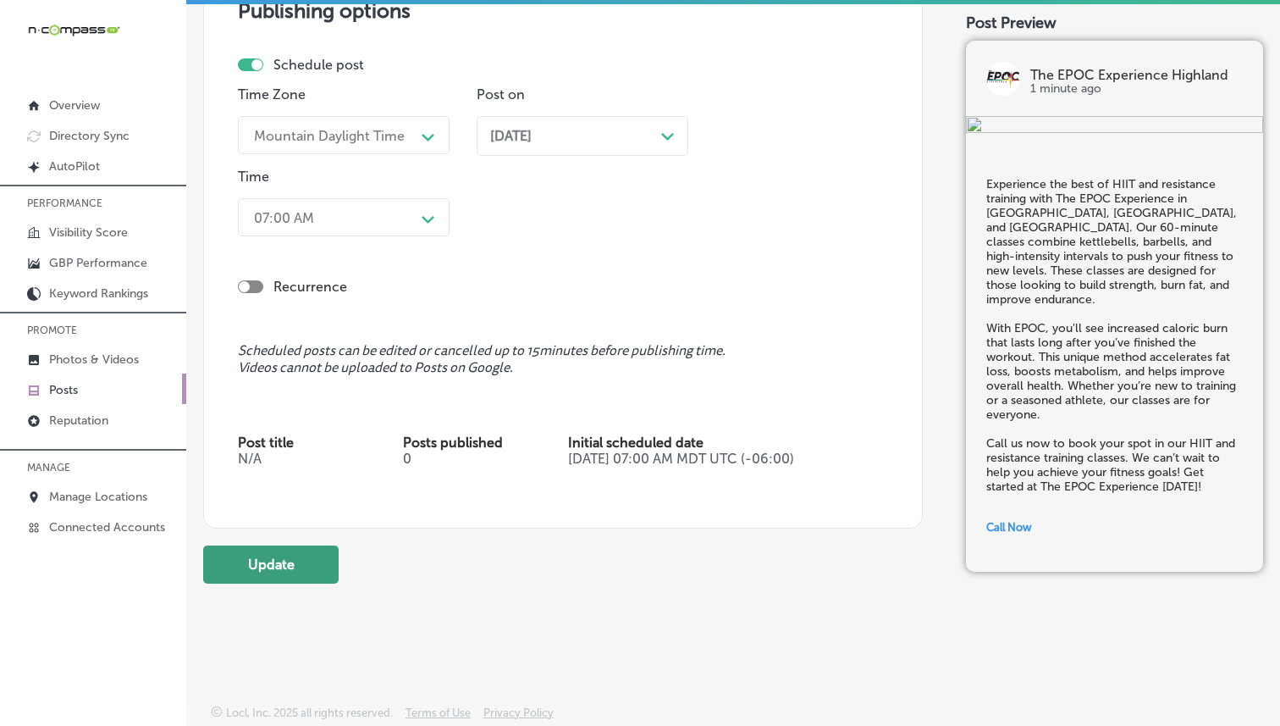
click at [271, 568] on button "Update" at bounding box center [270, 564] width 135 height 38
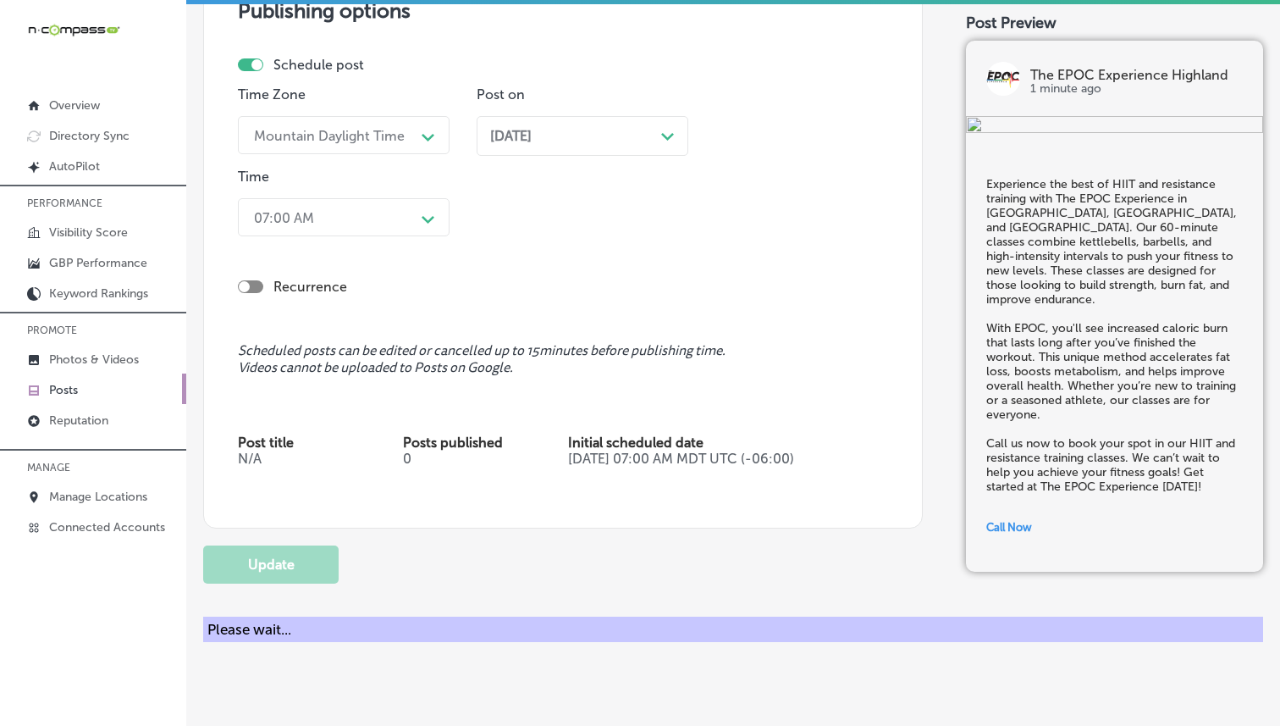
checkbox input "true"
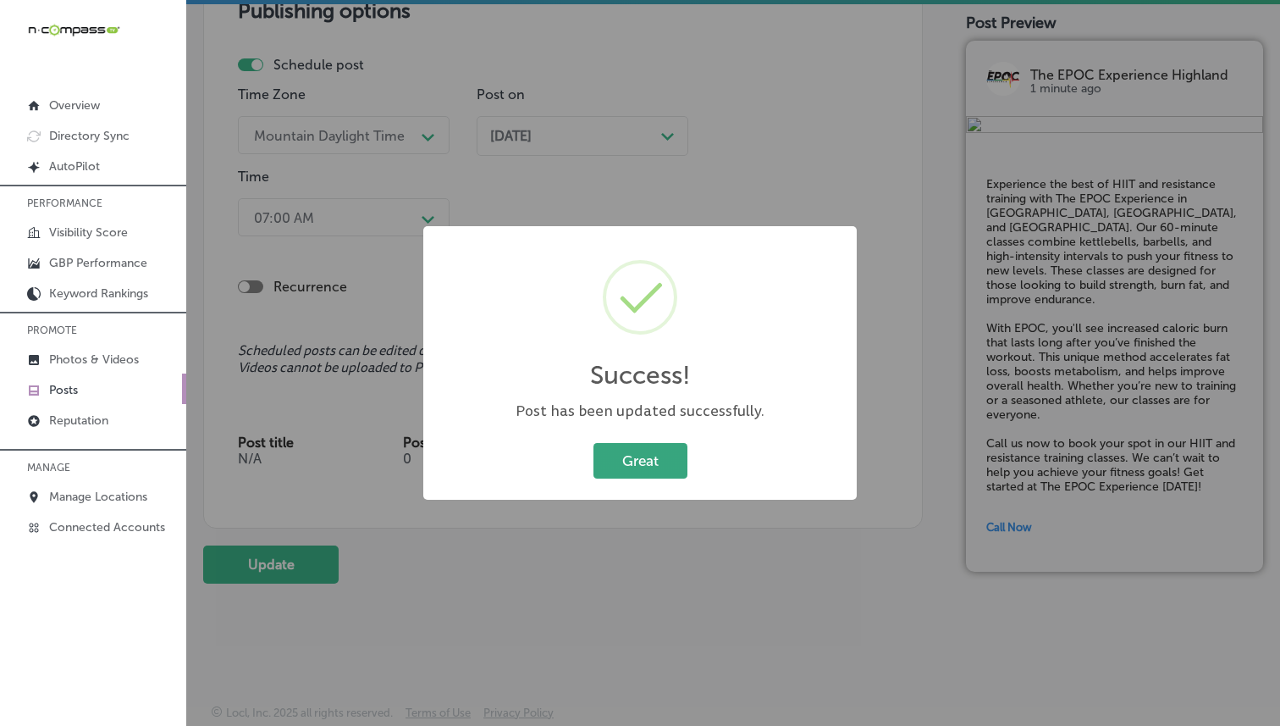
click at [655, 461] on button "Great" at bounding box center [640, 460] width 94 height 35
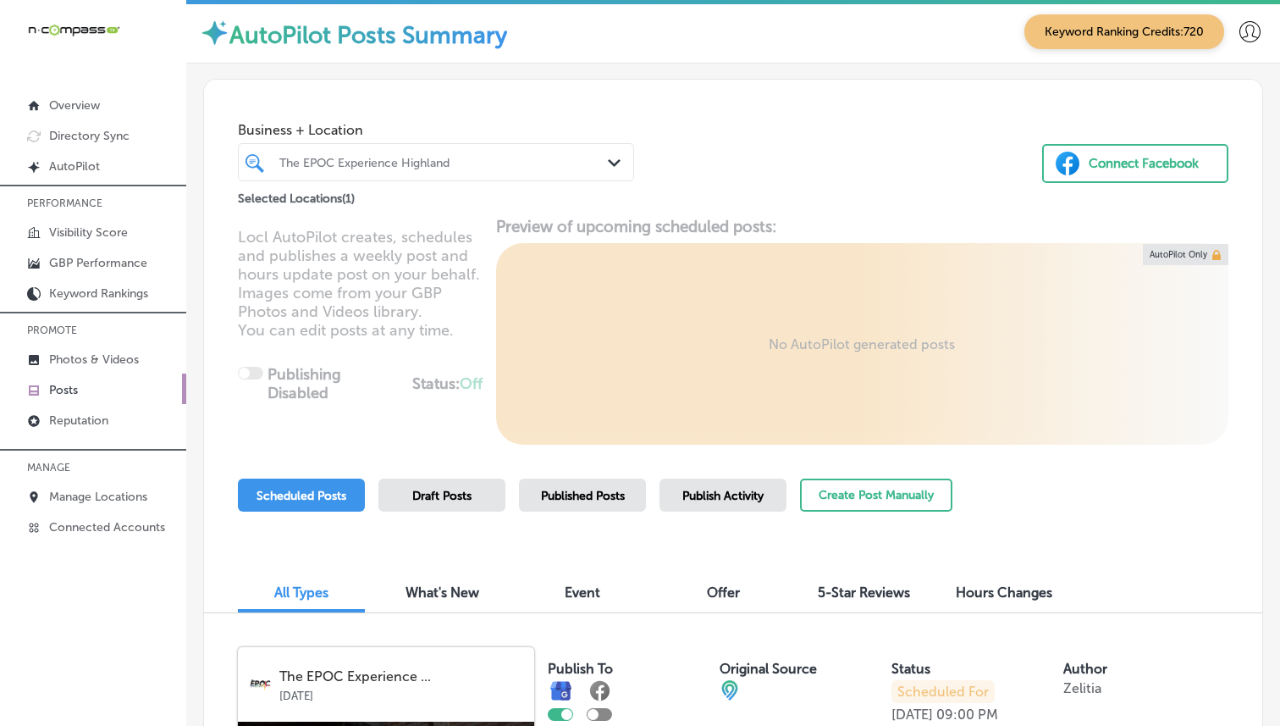
click at [380, 168] on div "The EPOC Experience Highland" at bounding box center [444, 162] width 330 height 14
click at [593, 160] on div "The EPOC Experience Highland" at bounding box center [444, 162] width 330 height 14
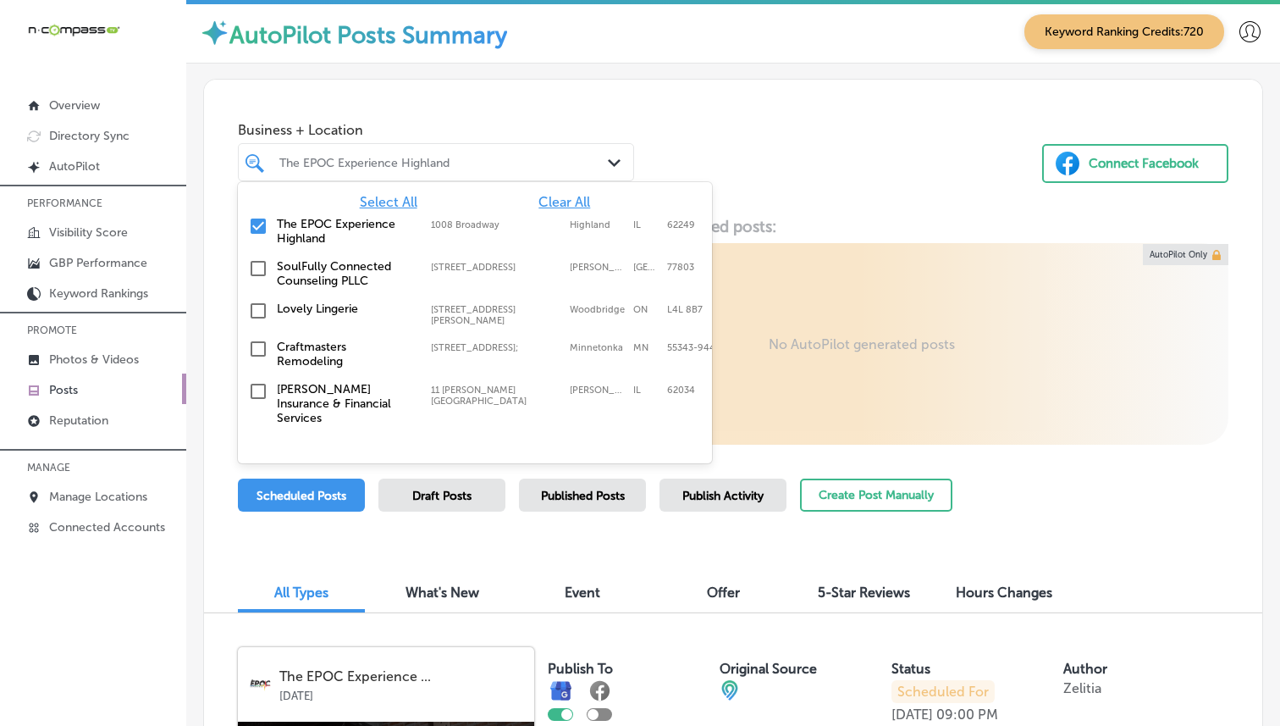
click at [571, 201] on span "Clear All" at bounding box center [564, 202] width 52 height 16
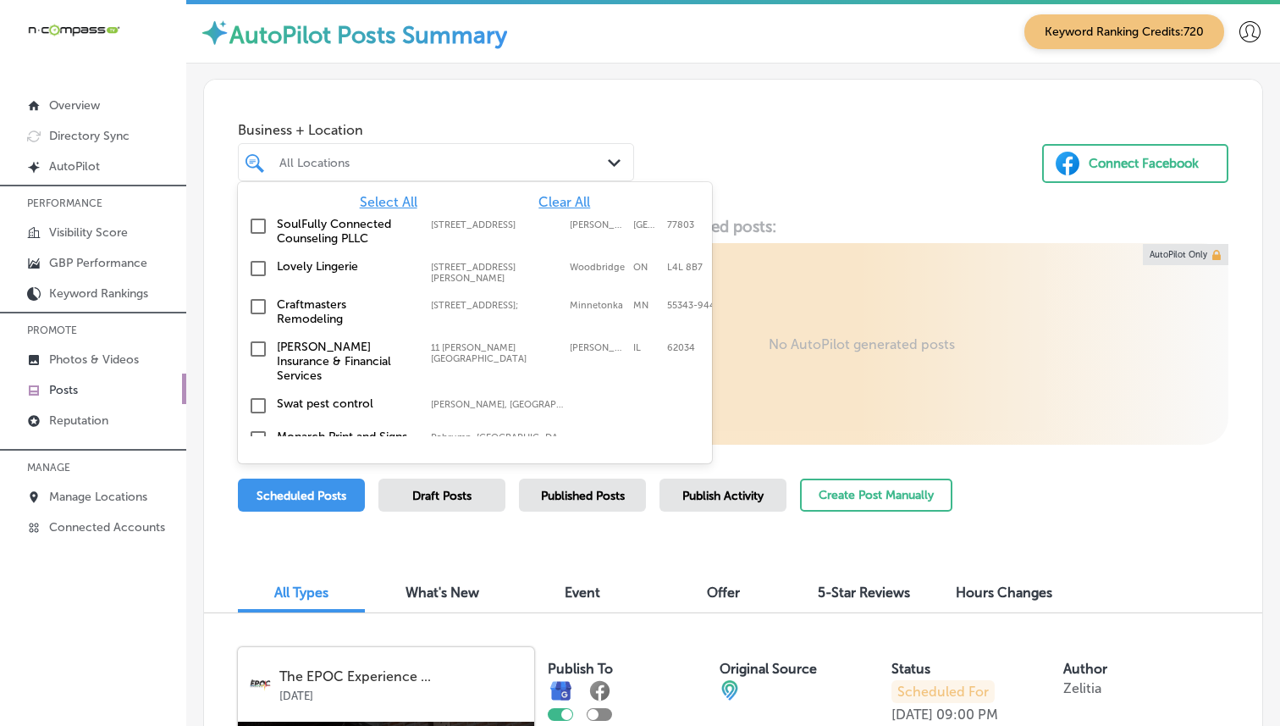
click at [547, 173] on div at bounding box center [420, 162] width 285 height 23
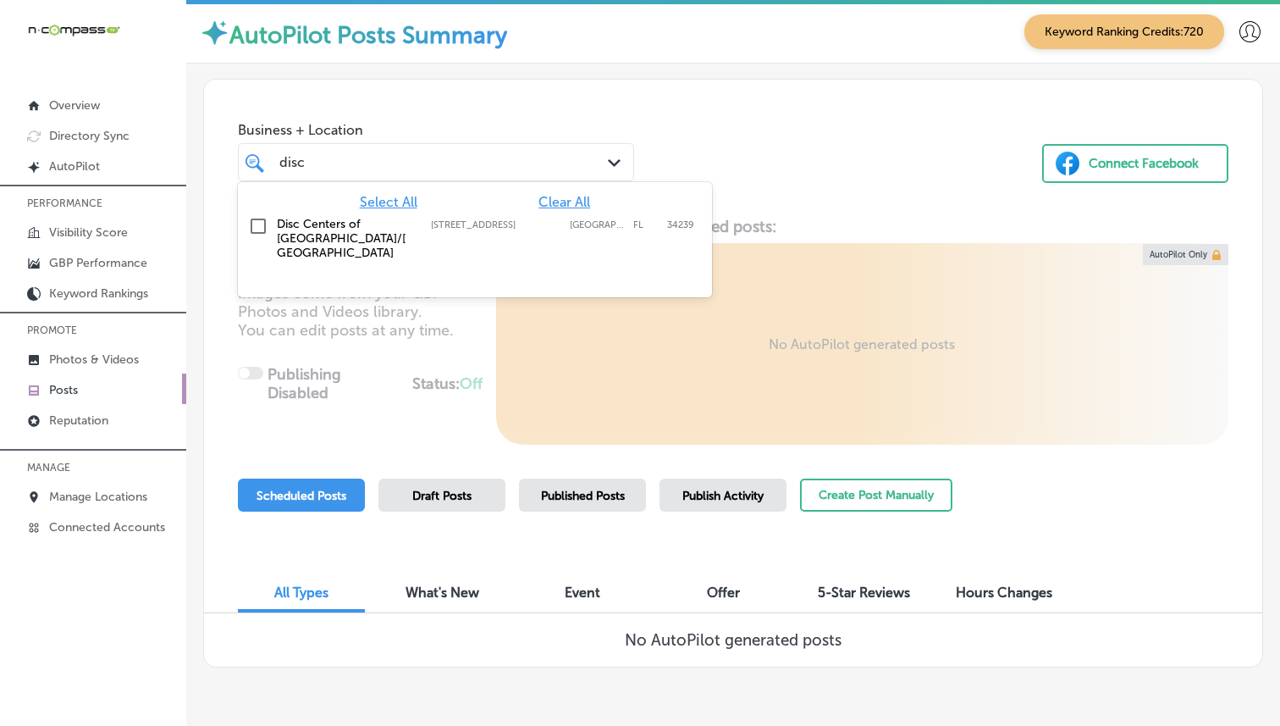
click at [457, 239] on div "Disc Centers of [GEOGRAPHIC_DATA]/[GEOGRAPHIC_DATA] [STREET_ADDRESS][GEOGRAPHIC…" at bounding box center [448, 238] width 343 height 43
type input "disc"
click at [705, 149] on div "Business + Location option [STREET_ADDRESS]. option [STREET_ADDRESS]. 2 results…" at bounding box center [733, 144] width 1058 height 129
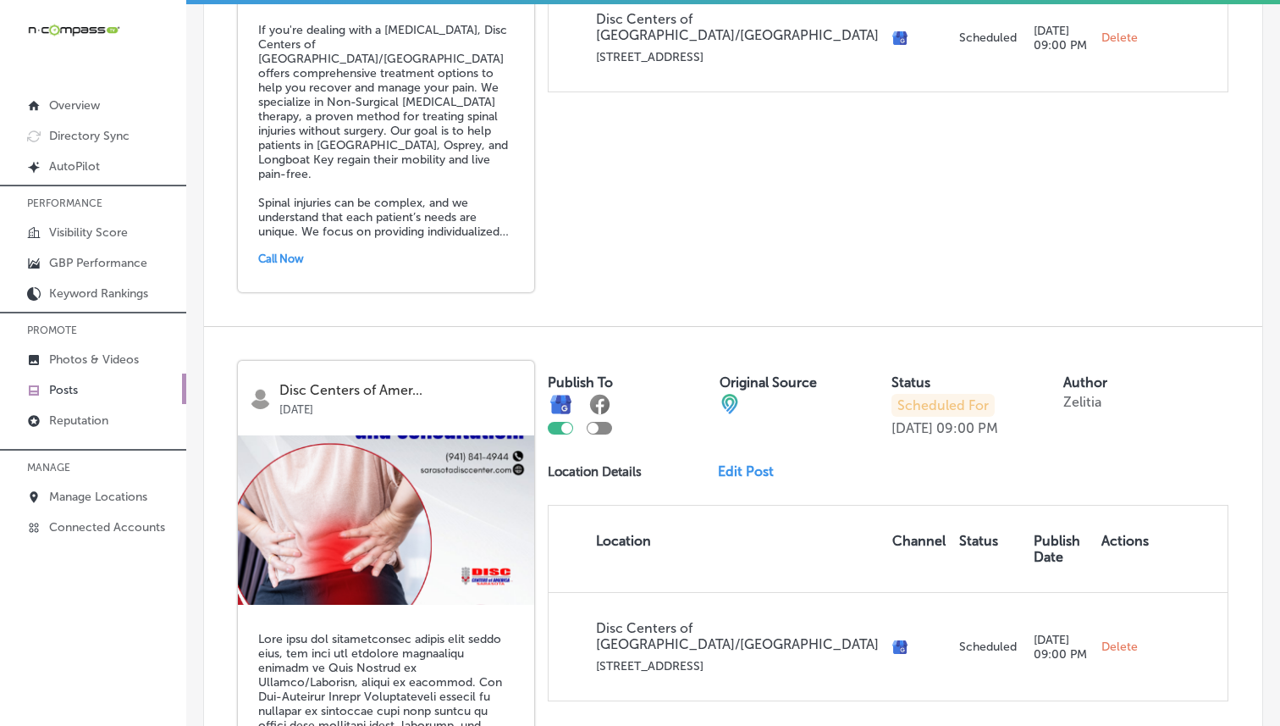
scroll to position [910, 0]
